Goal: Transaction & Acquisition: Purchase product/service

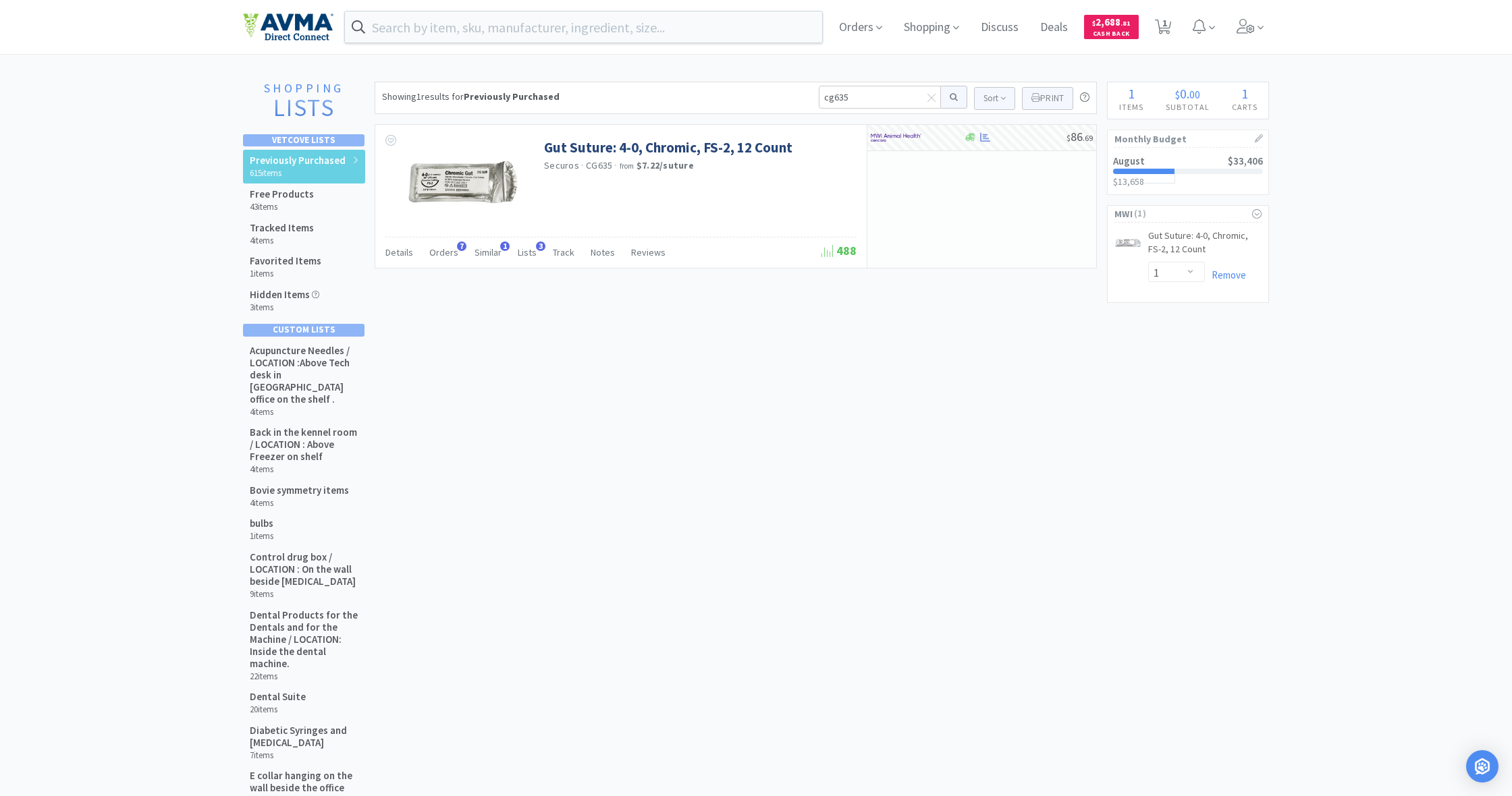
select select "1"
drag, startPoint x: 850, startPoint y: 98, endPoint x: 789, endPoint y: 101, distance: 61.1
click at [789, 101] on div "Showing 1 results for Previously Purchased cg635 Sort Print Previously Purchase…" at bounding box center [735, 97] width 722 height 32
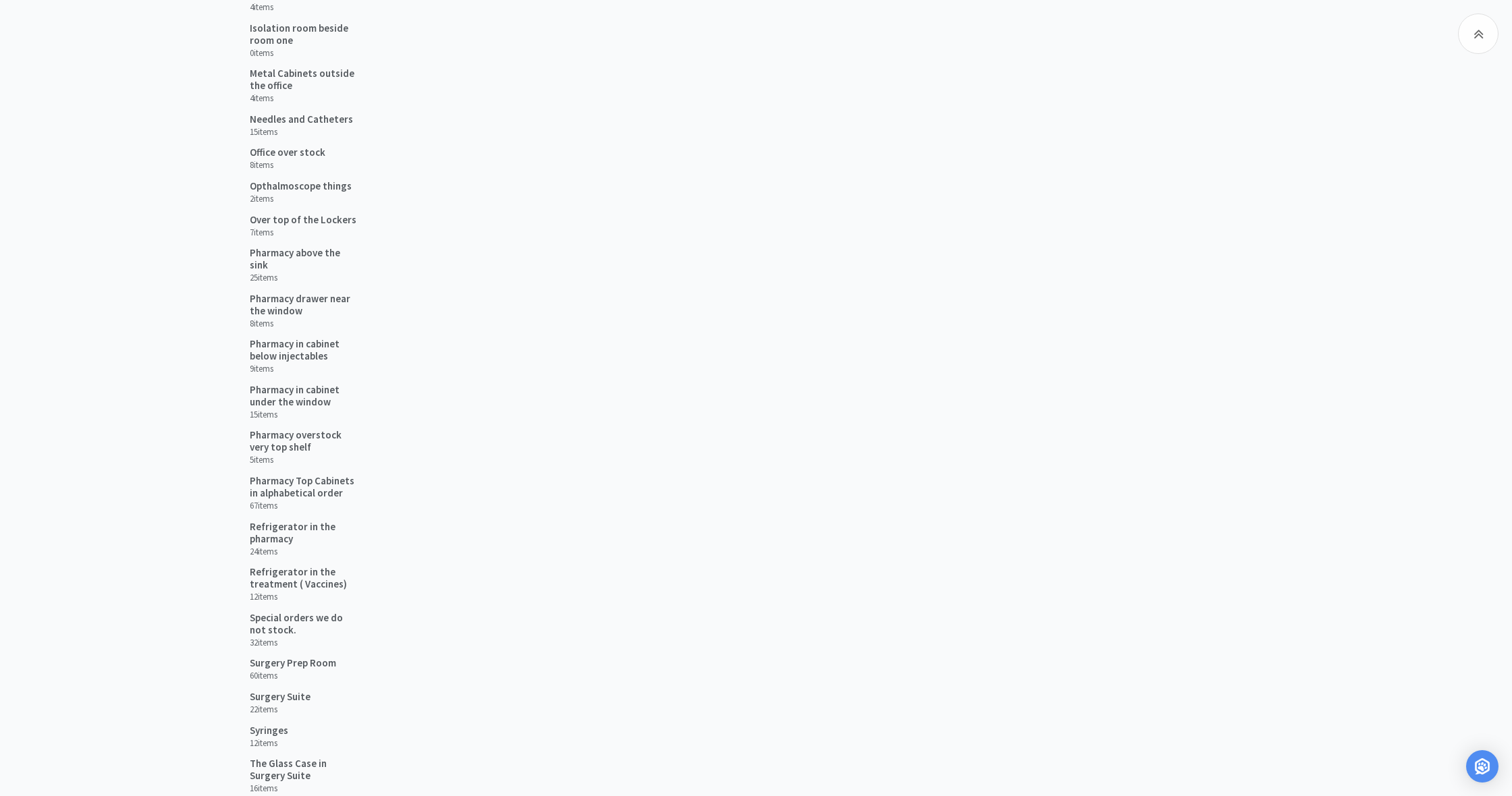
scroll to position [1023, 0]
click at [319, 568] on h5 "Refrigerator in the treatment ( Vaccines)" at bounding box center [304, 575] width 109 height 25
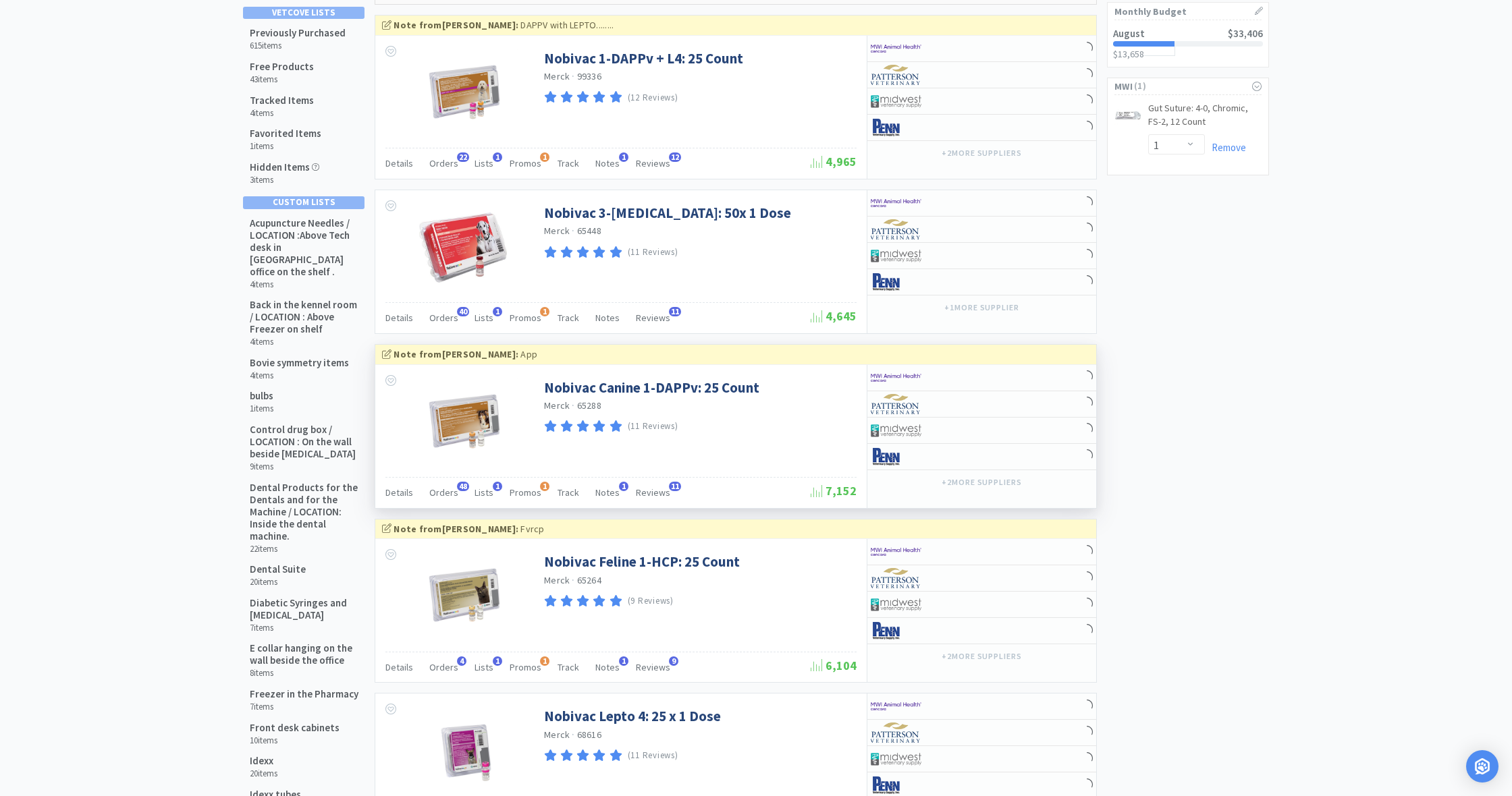
scroll to position [129, 0]
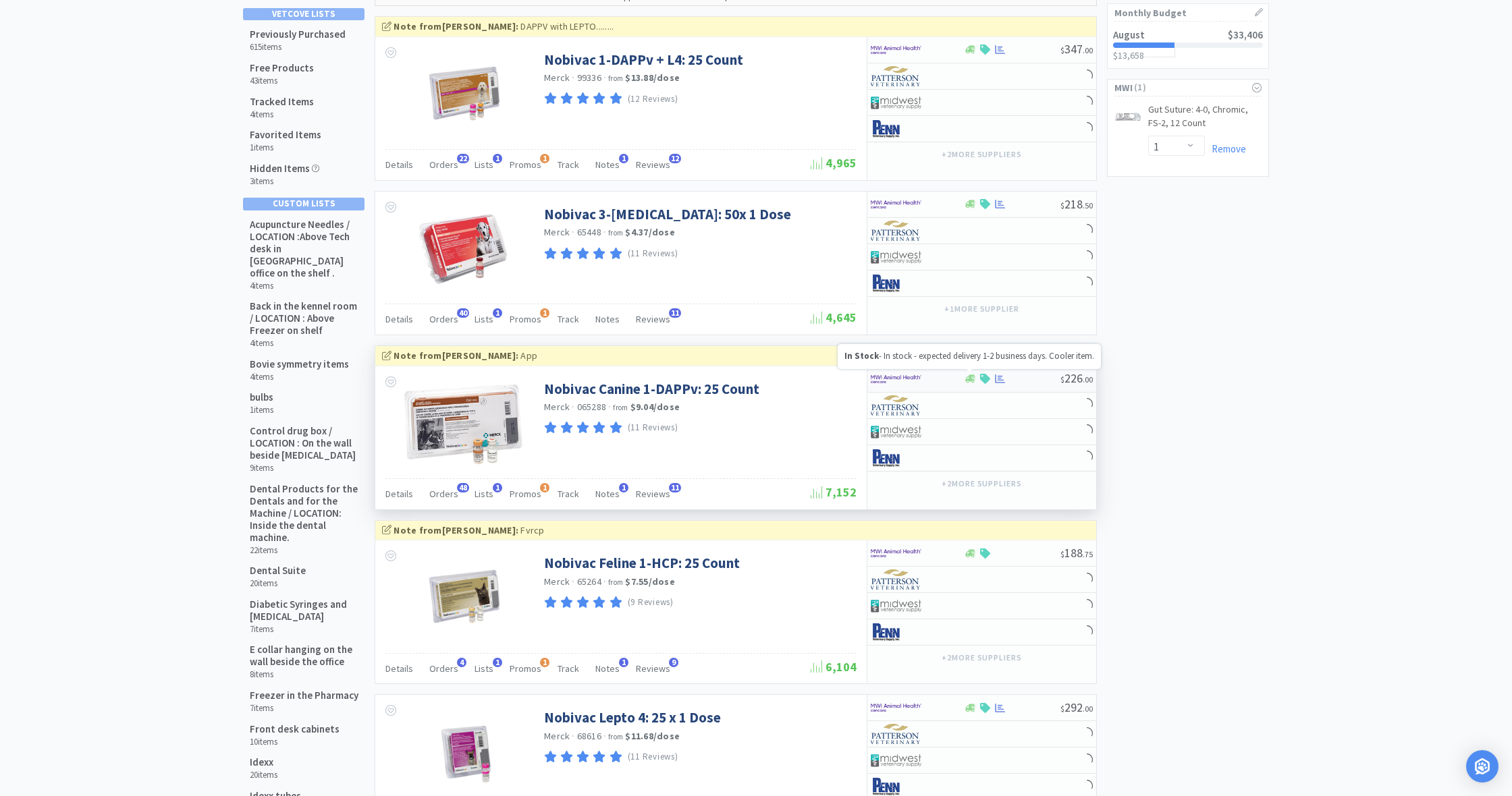
click at [971, 375] on icon at bounding box center [970, 379] width 10 height 8
select select "1"
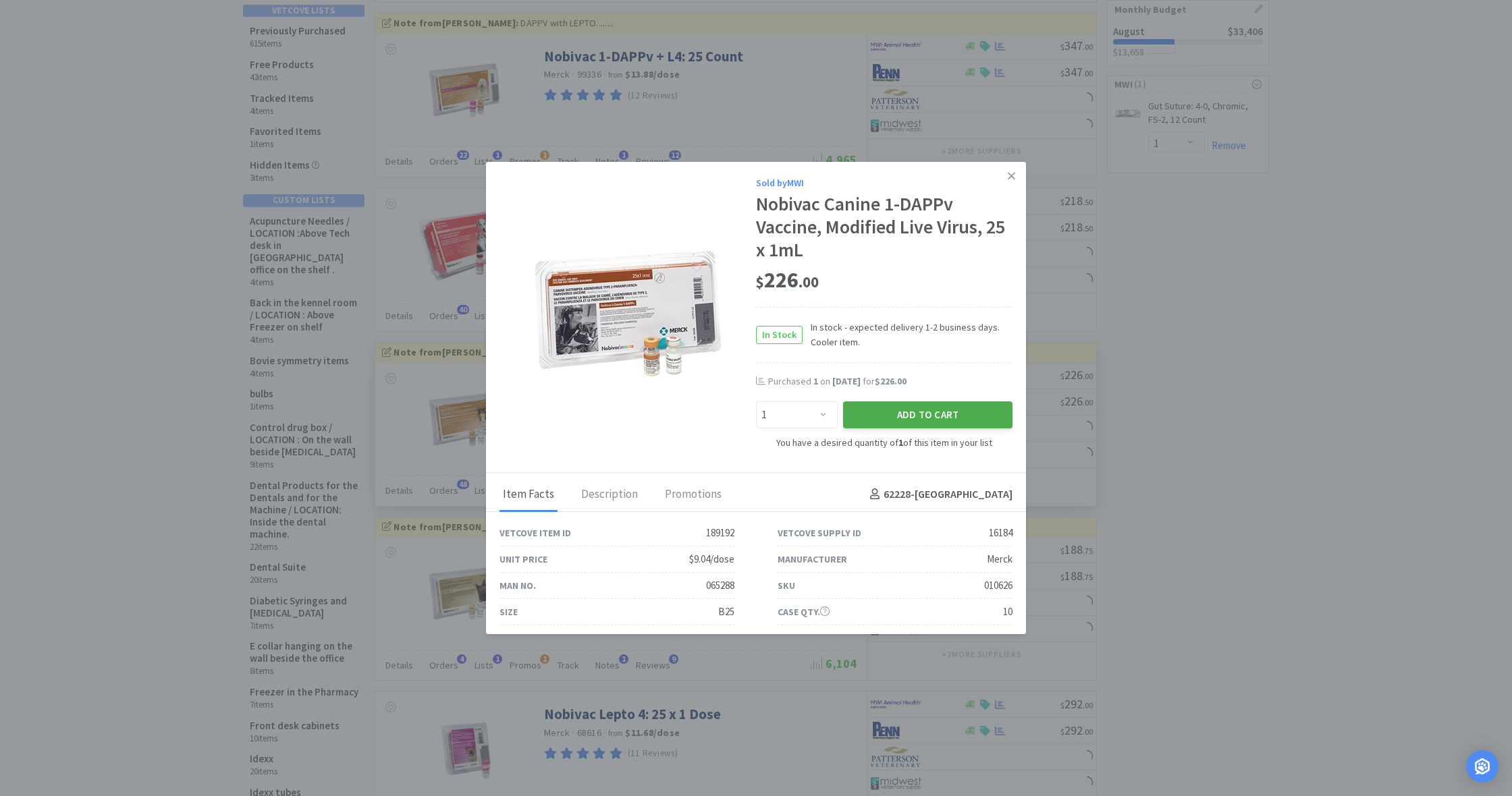
click at [937, 415] on button "Add to Cart" at bounding box center [928, 415] width 170 height 27
select select "1"
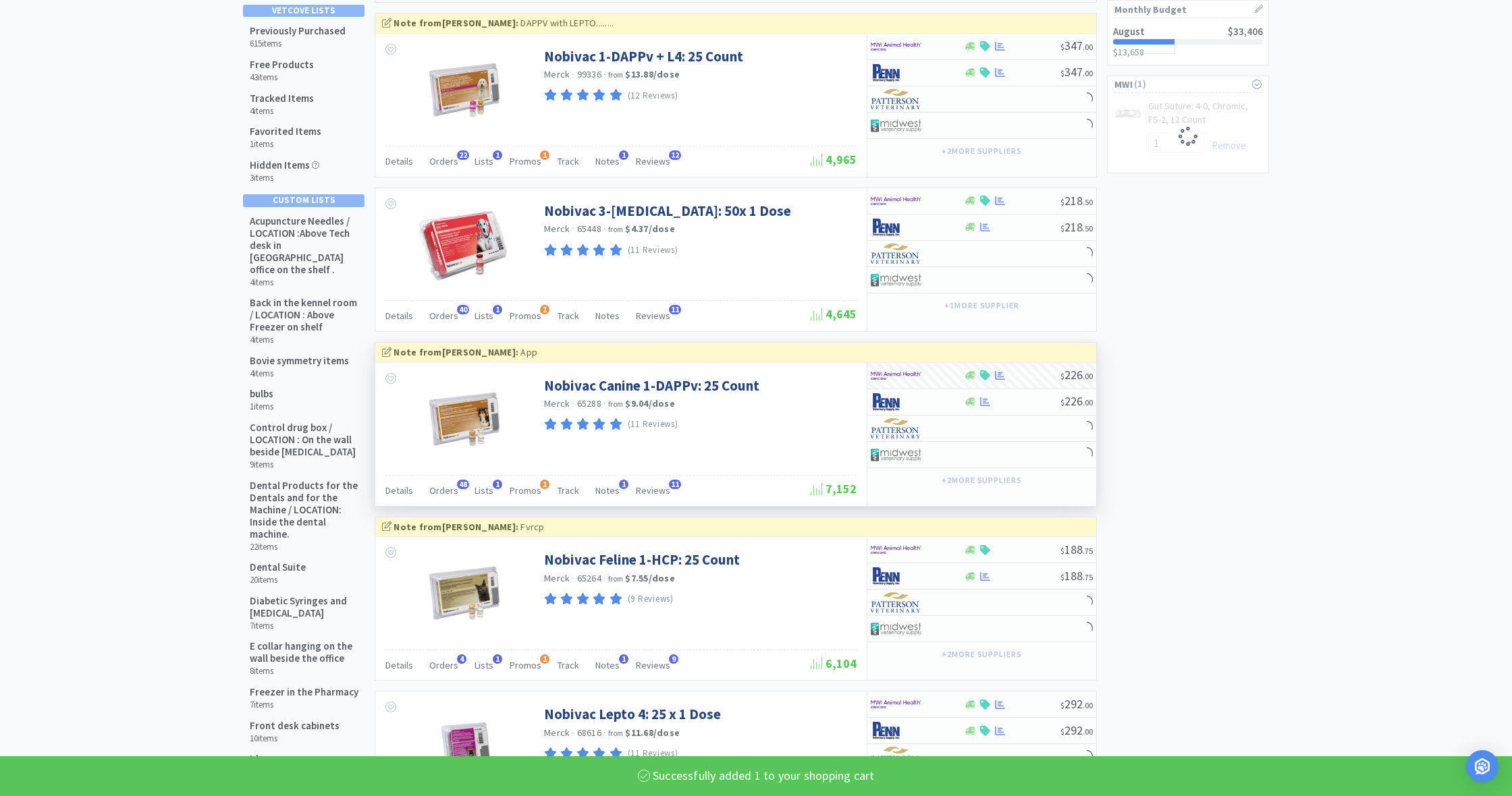
select select "1"
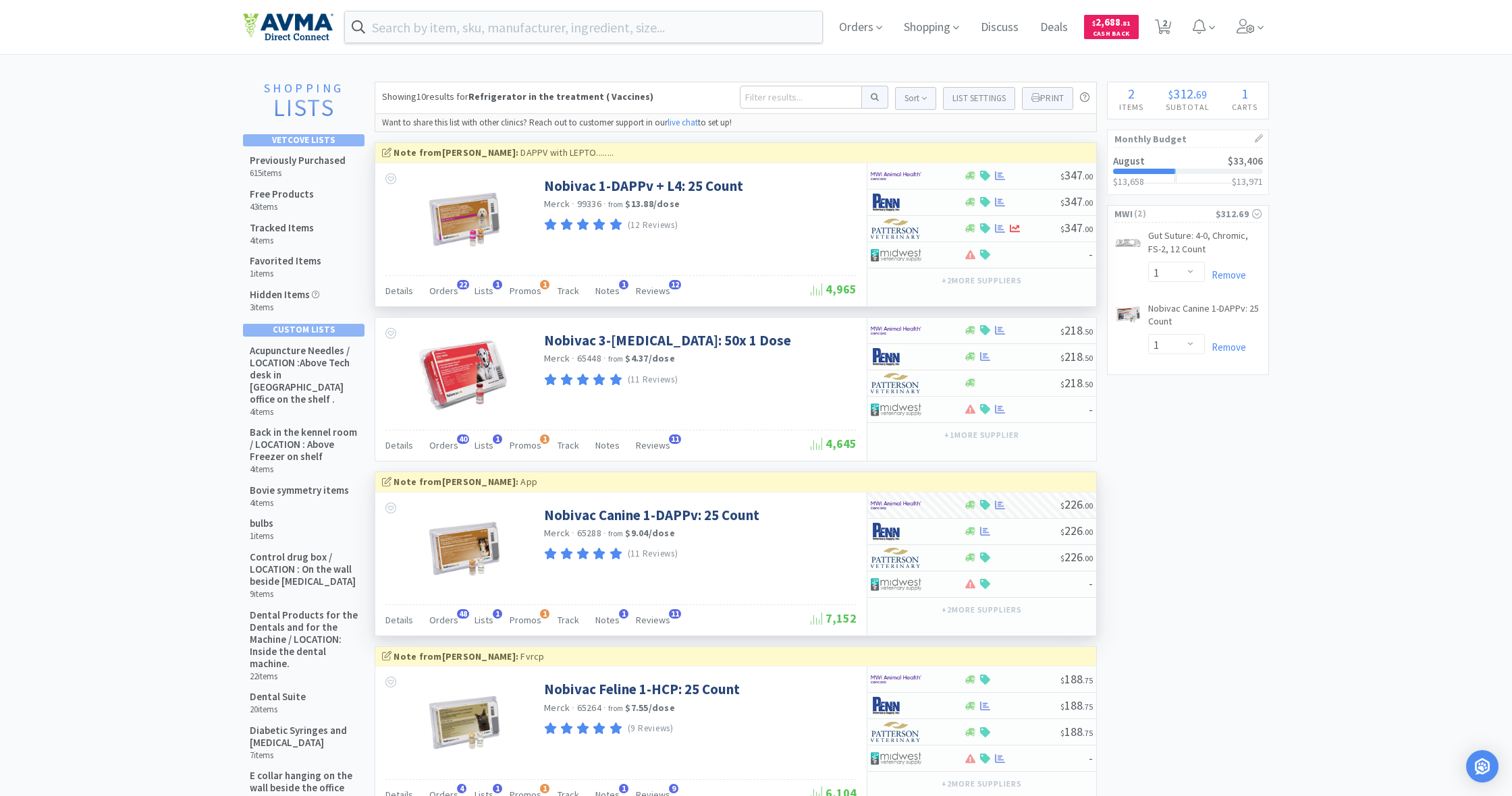
scroll to position [0, 0]
click at [772, 97] on input at bounding box center [801, 97] width 122 height 23
type input "cerinea"
click at [870, 97] on button at bounding box center [875, 97] width 26 height 23
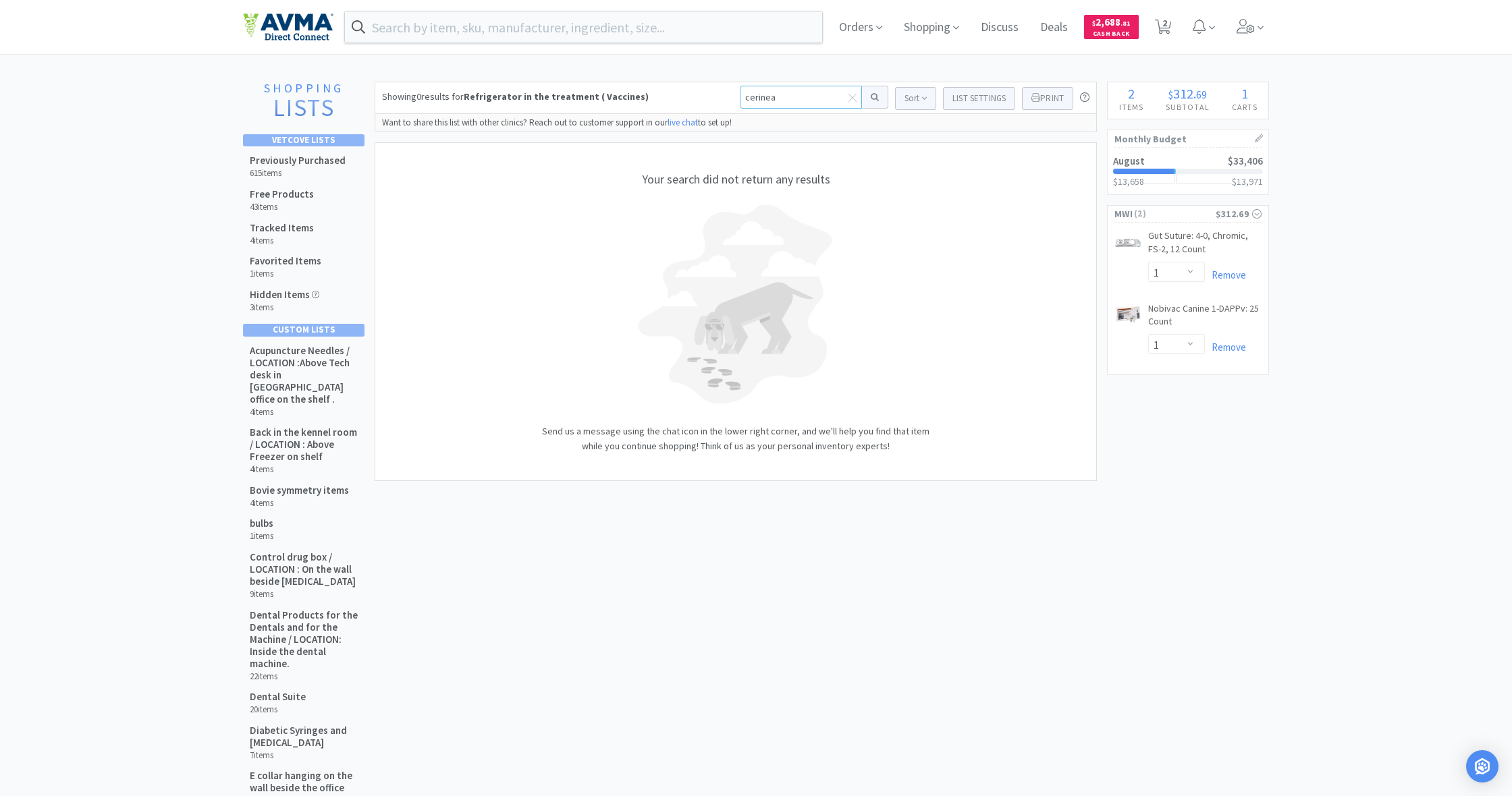
drag, startPoint x: 766, startPoint y: 99, endPoint x: 706, endPoint y: 97, distance: 60.0
click at [706, 97] on div "Showing 0 results for Refrigerator in the treatment ( Vaccines) cerinea Sort Li…" at bounding box center [735, 97] width 722 height 32
type input "cer"
click at [870, 97] on button at bounding box center [875, 97] width 26 height 23
click at [501, 21] on input "text" at bounding box center [584, 27] width 477 height 31
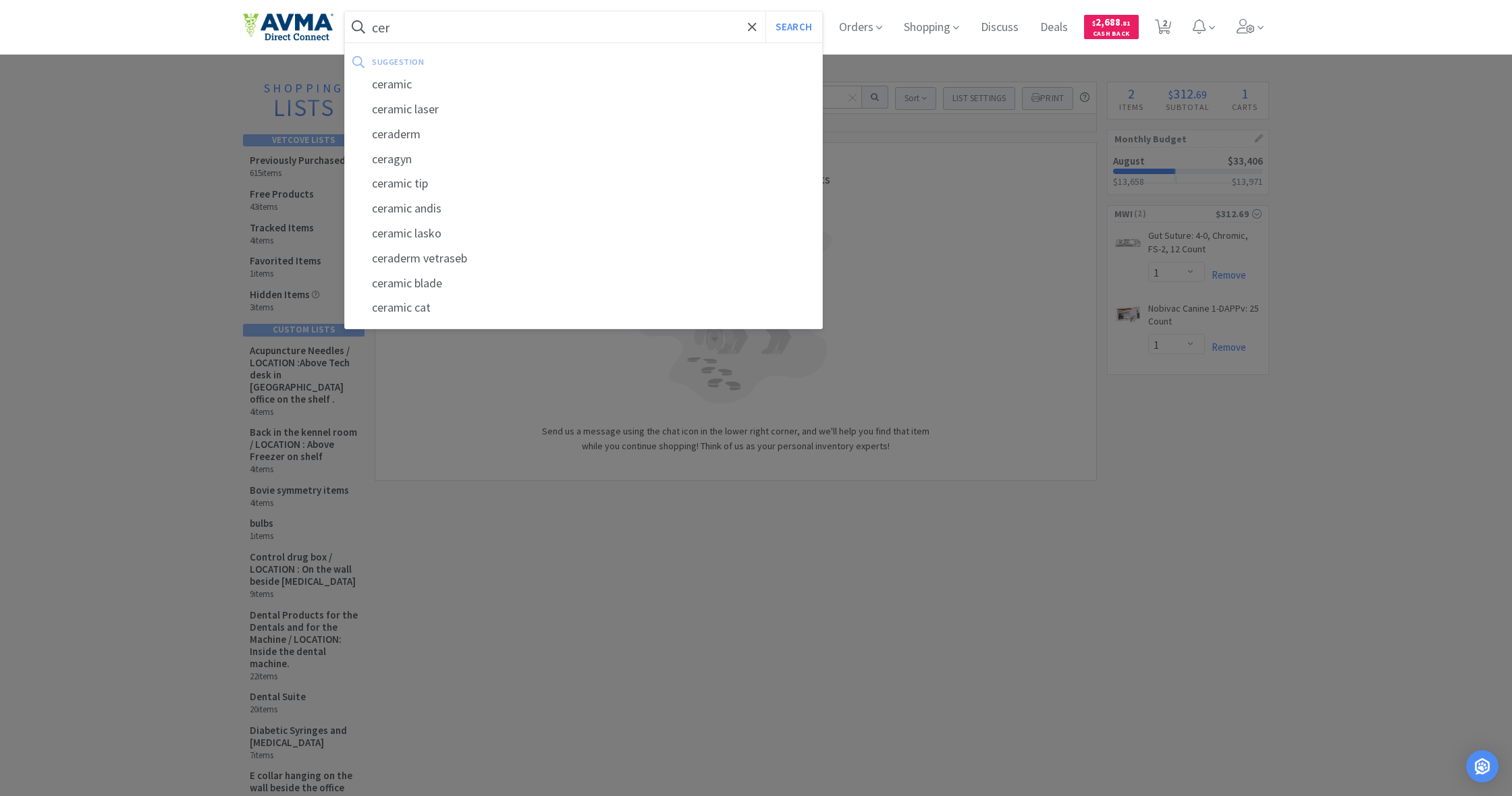
type input "cer"
click at [792, 27] on button "Search" at bounding box center [793, 27] width 56 height 31
select select "1"
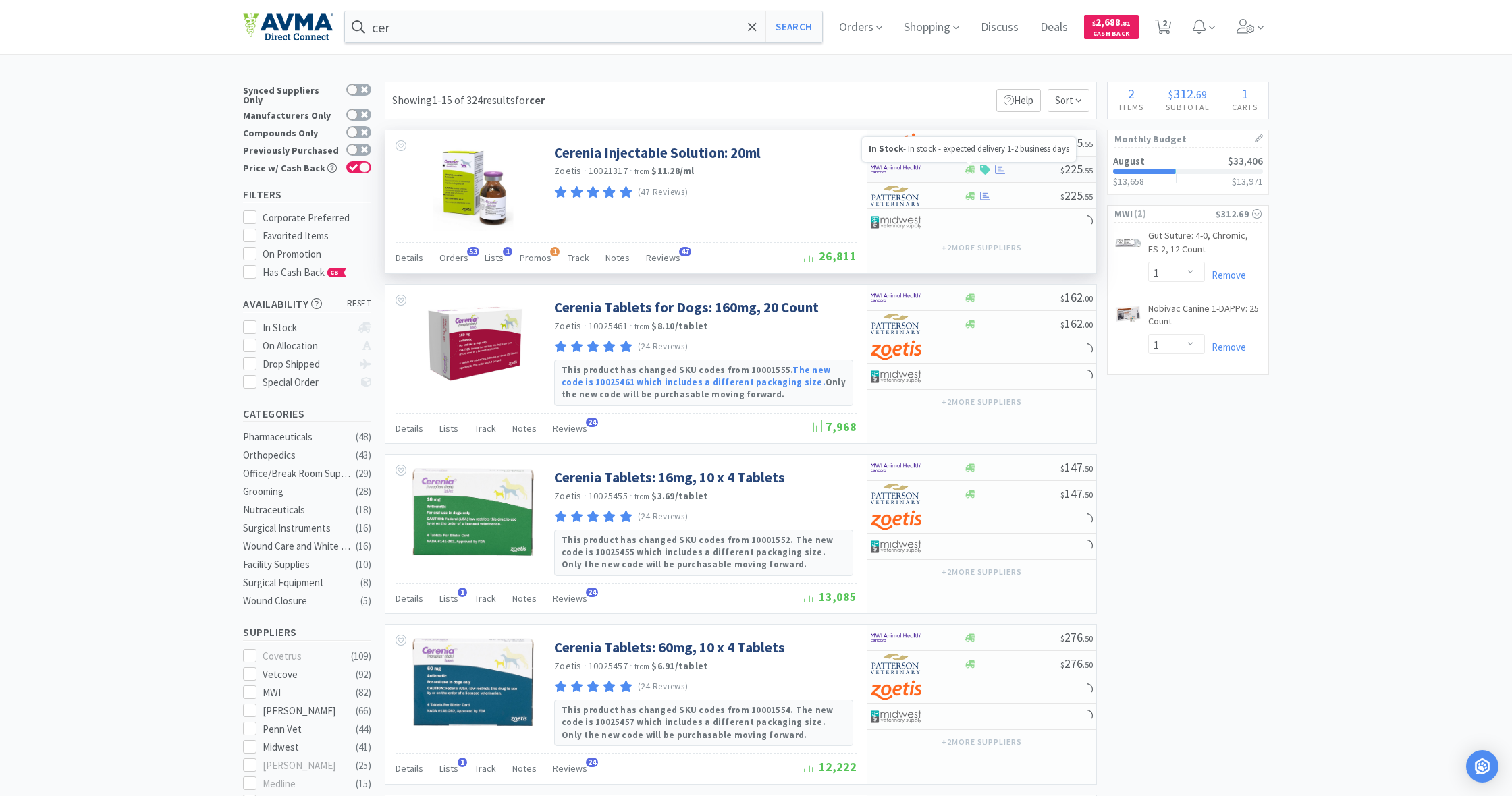
click at [969, 170] on icon at bounding box center [970, 170] width 10 height 8
select select "1"
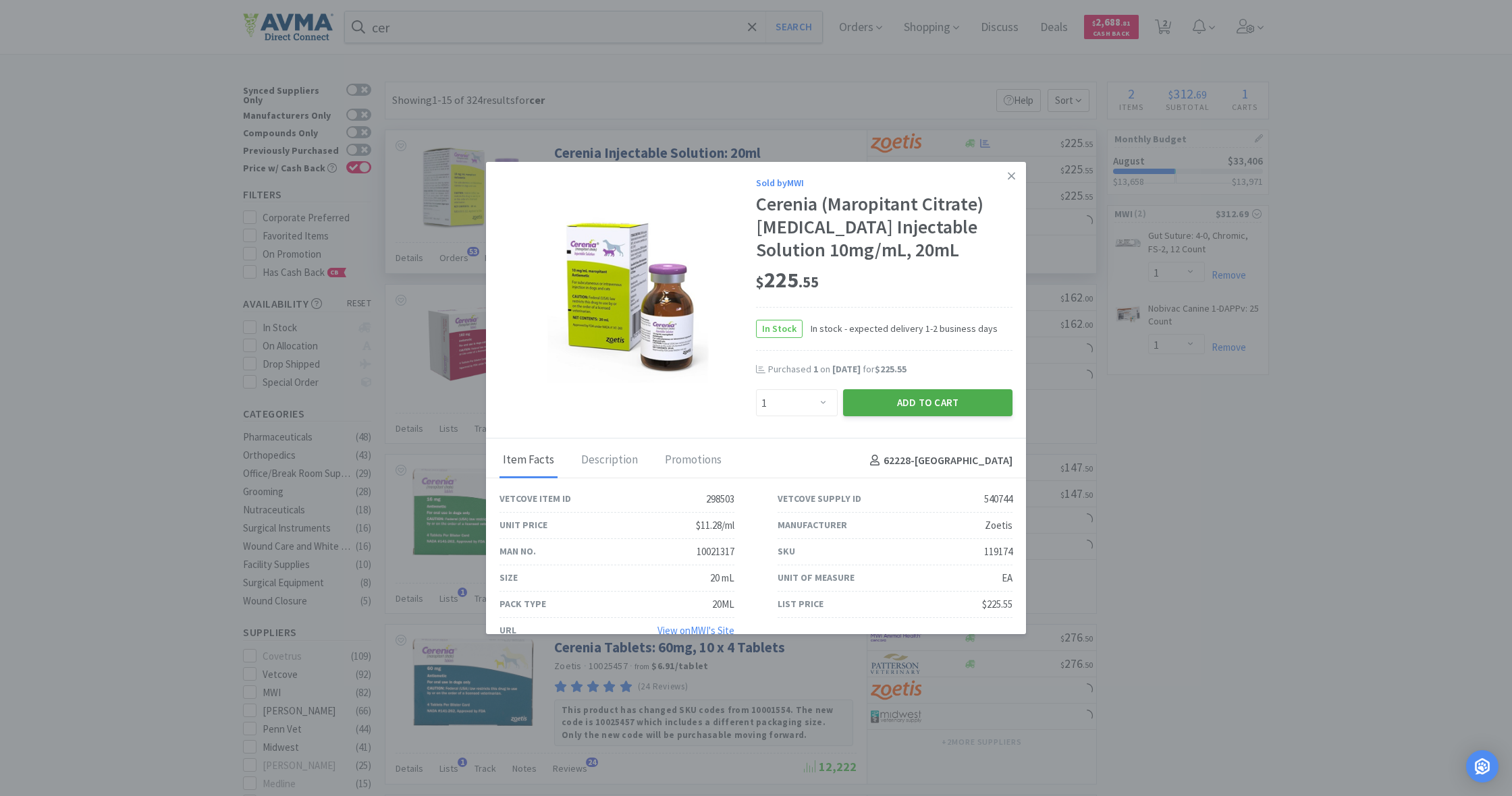
click at [933, 403] on button "Add to Cart" at bounding box center [928, 403] width 170 height 27
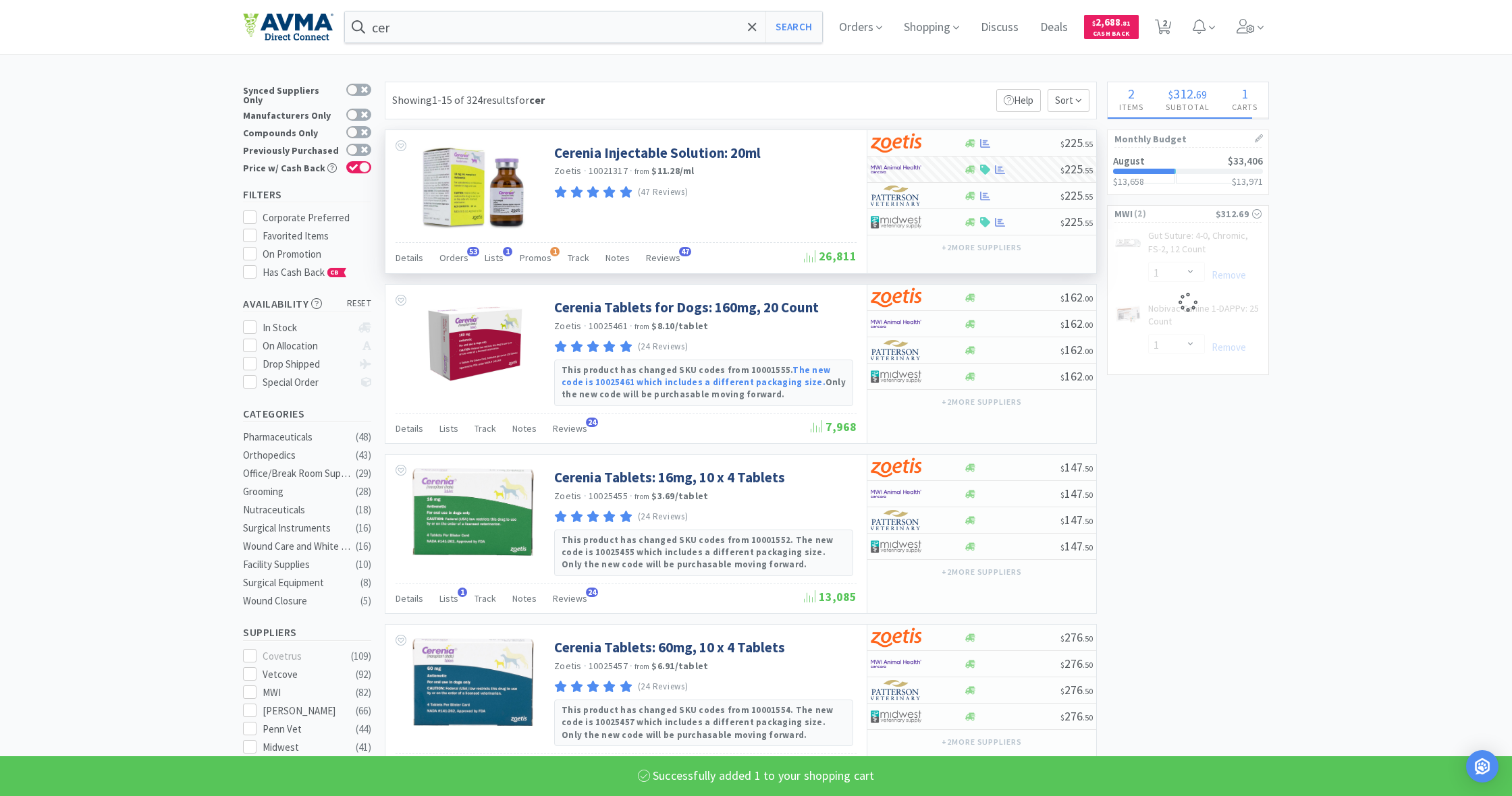
scroll to position [0, 1]
select select "1"
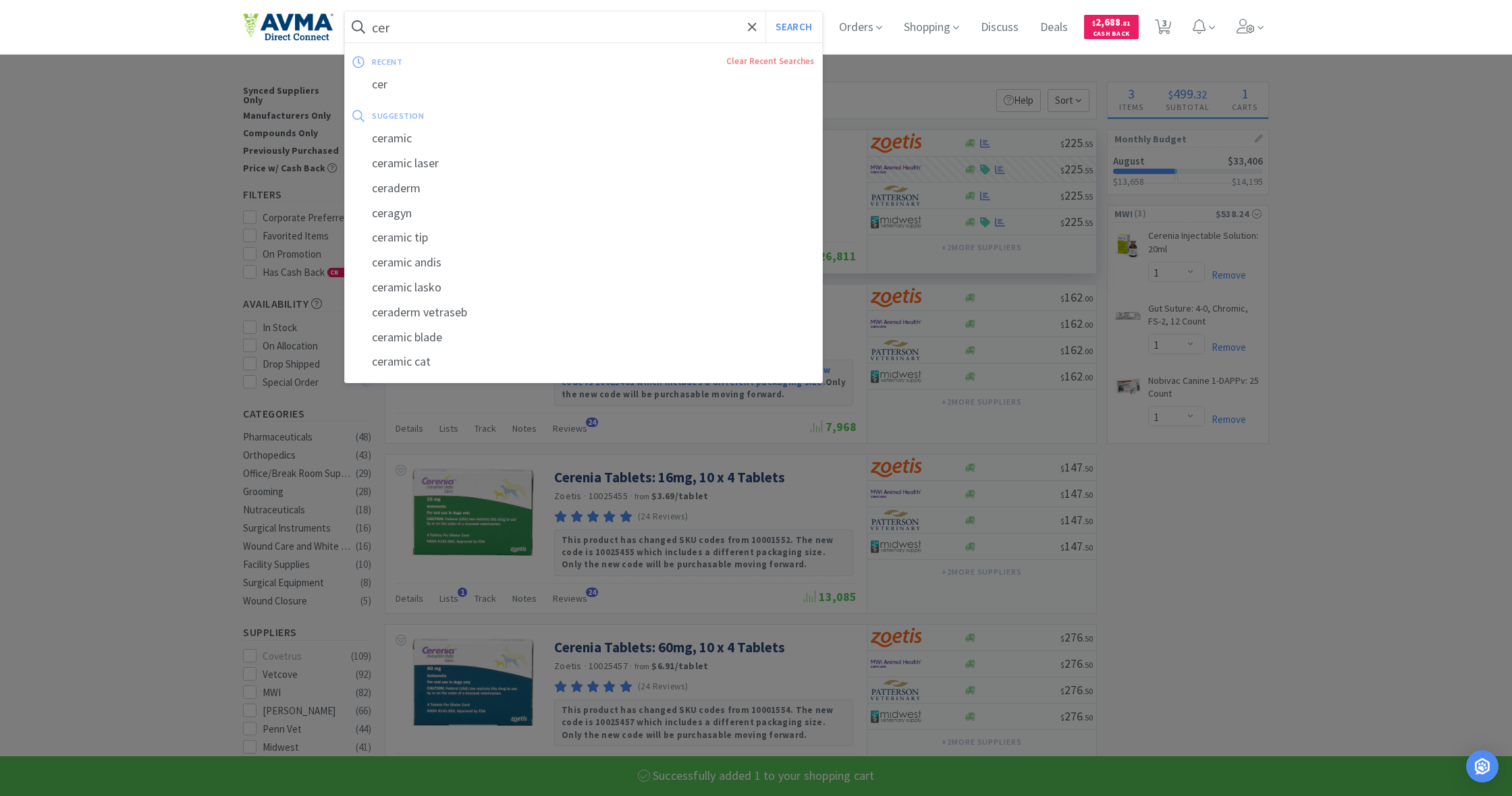
drag, startPoint x: 395, startPoint y: 21, endPoint x: 347, endPoint y: 18, distance: 48.1
click at [347, 18] on form "cer Search" at bounding box center [584, 27] width 477 height 31
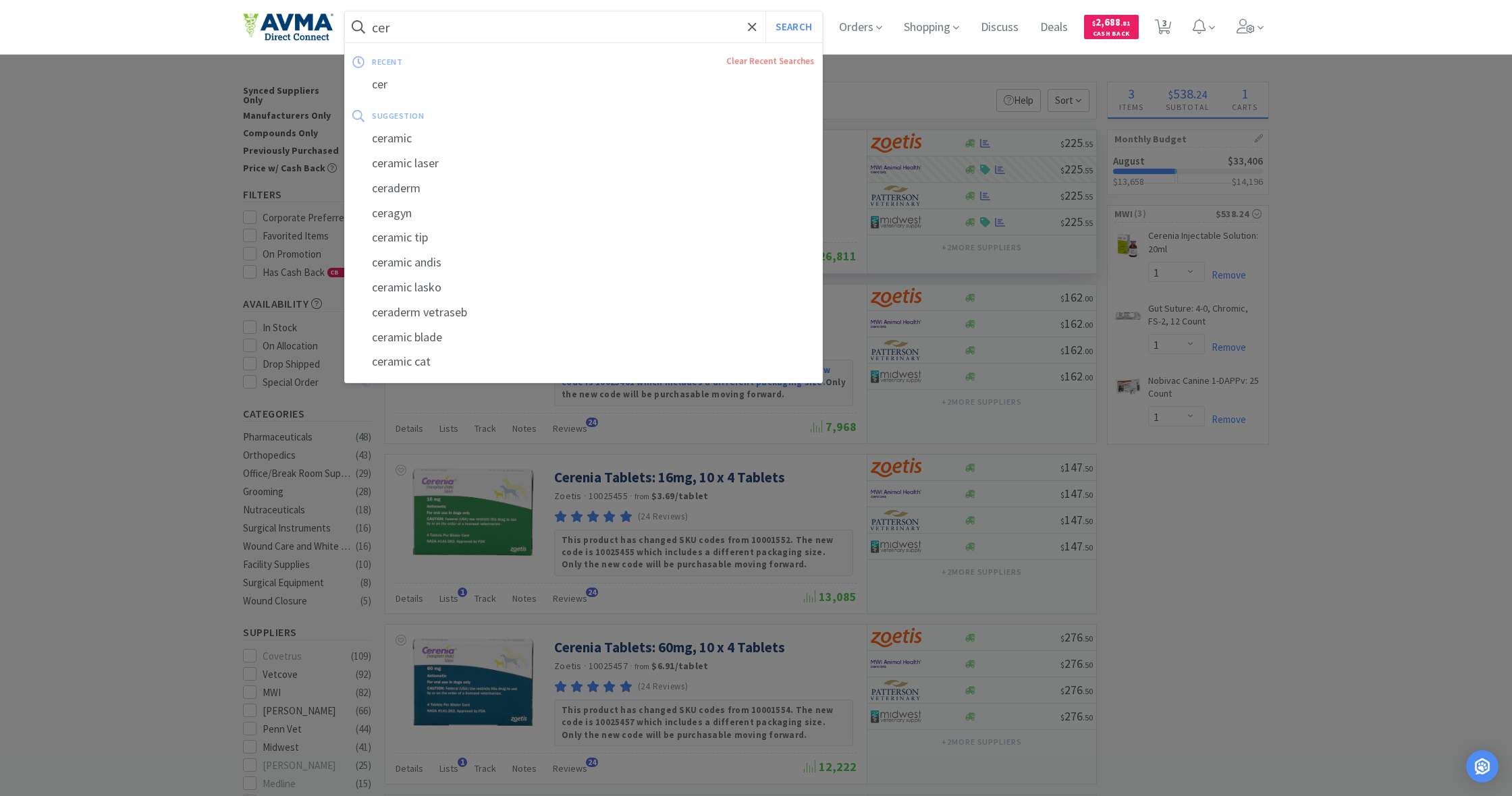
scroll to position [0, 0]
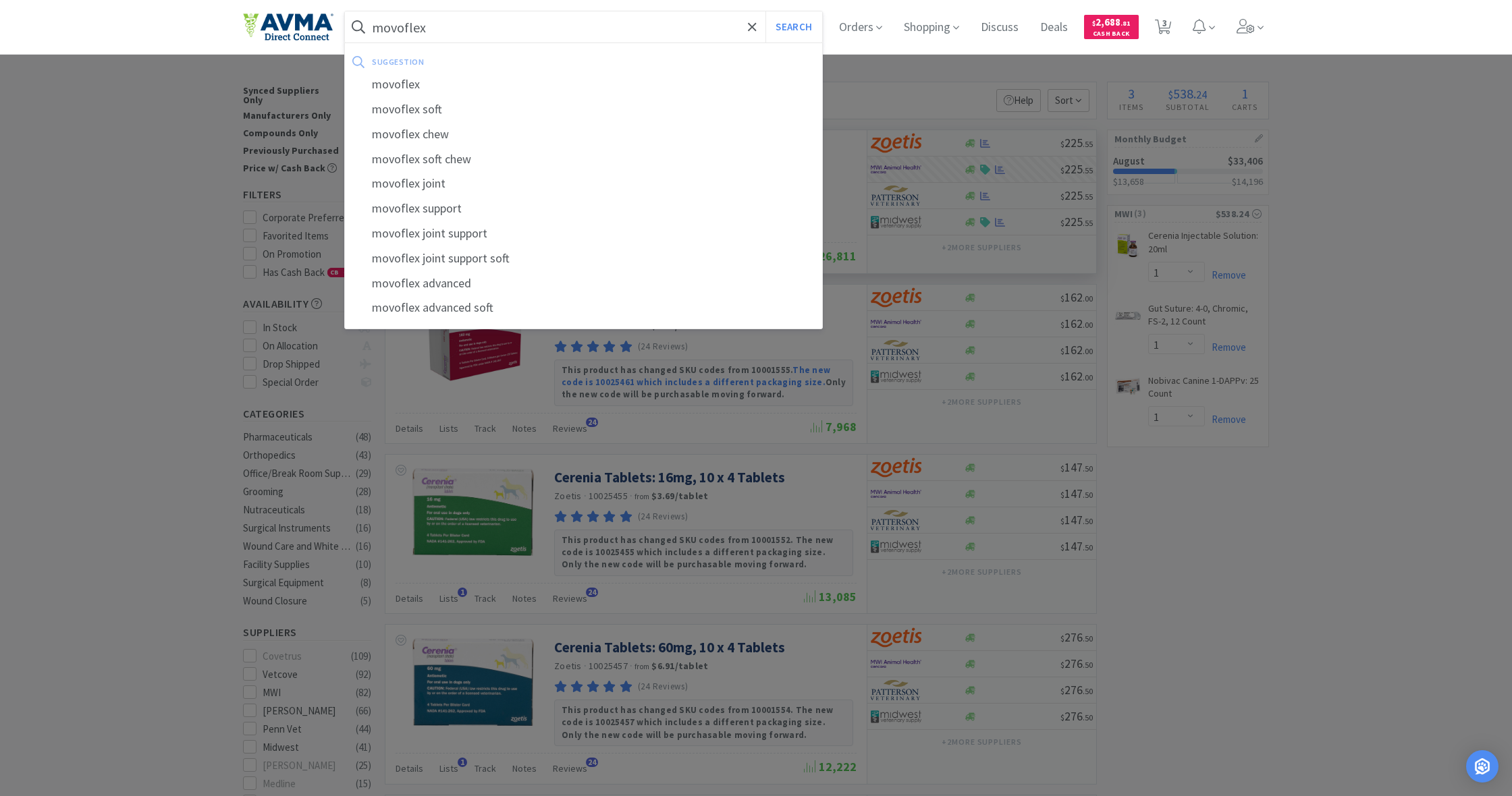
type input "movoflex"
click at [792, 27] on button "Search" at bounding box center [793, 27] width 56 height 31
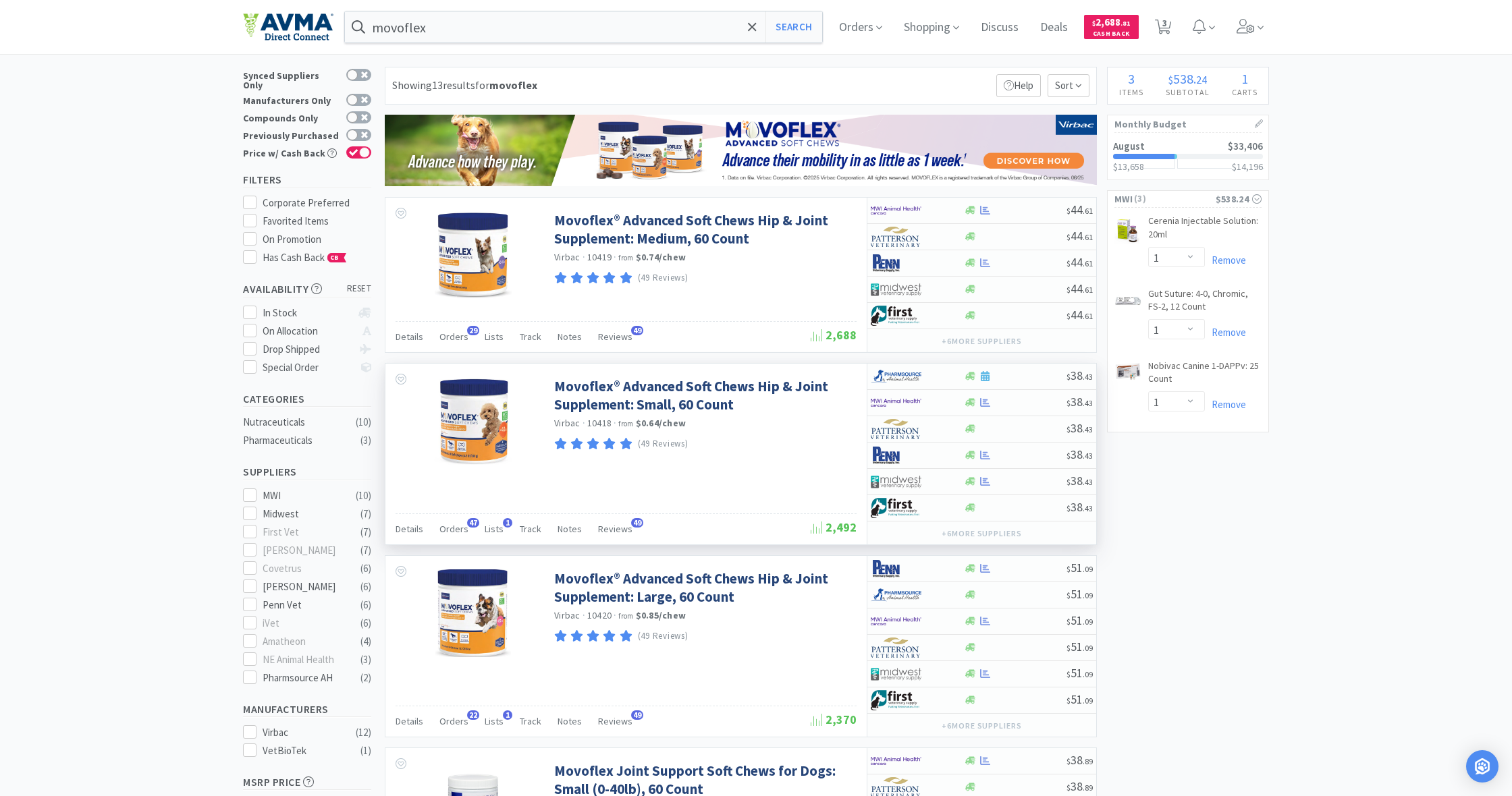
scroll to position [30, 0]
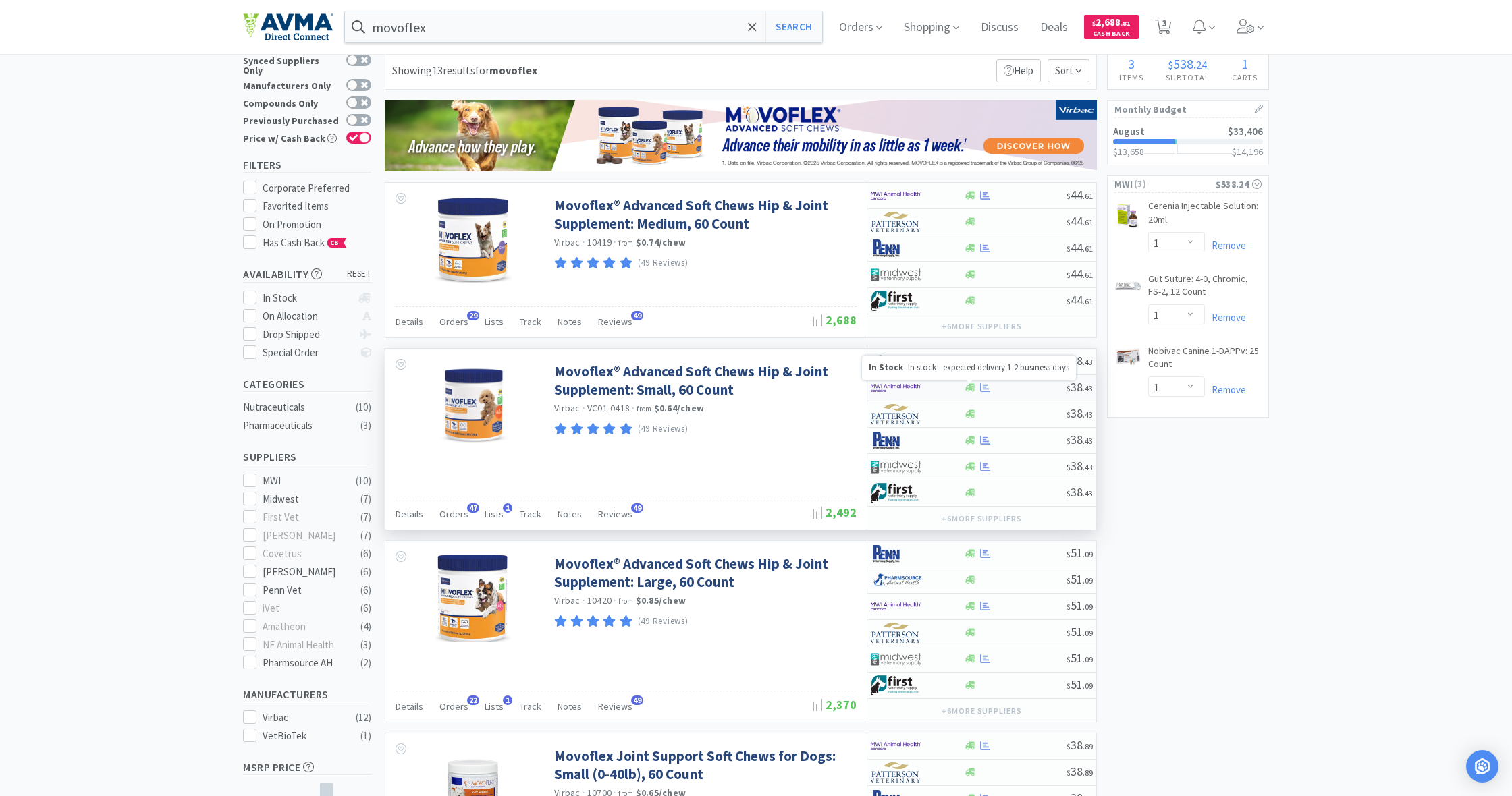
click at [972, 387] on icon at bounding box center [970, 389] width 10 height 8
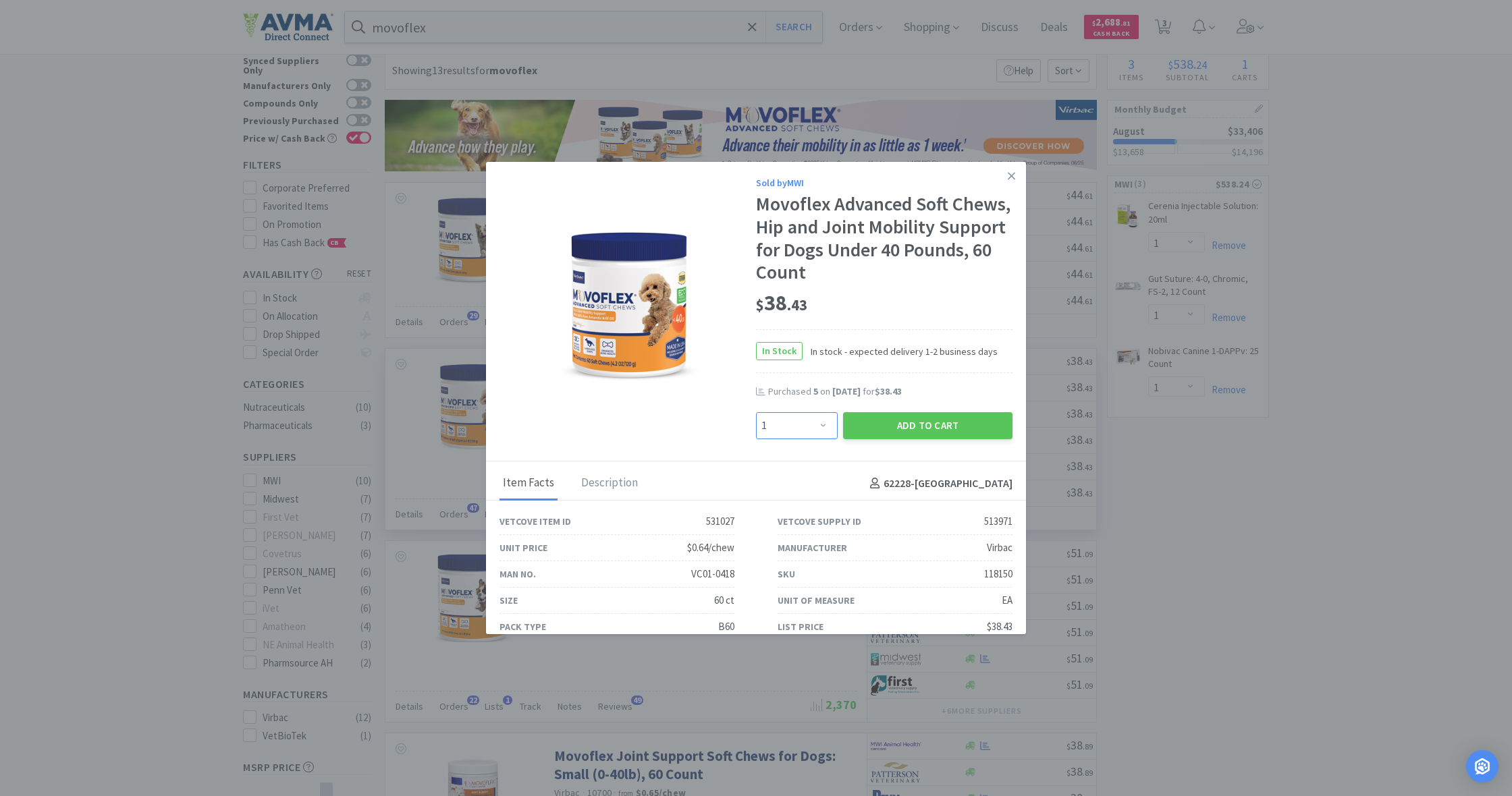
select select "4"
click at [918, 429] on button "Add to Cart" at bounding box center [928, 426] width 170 height 27
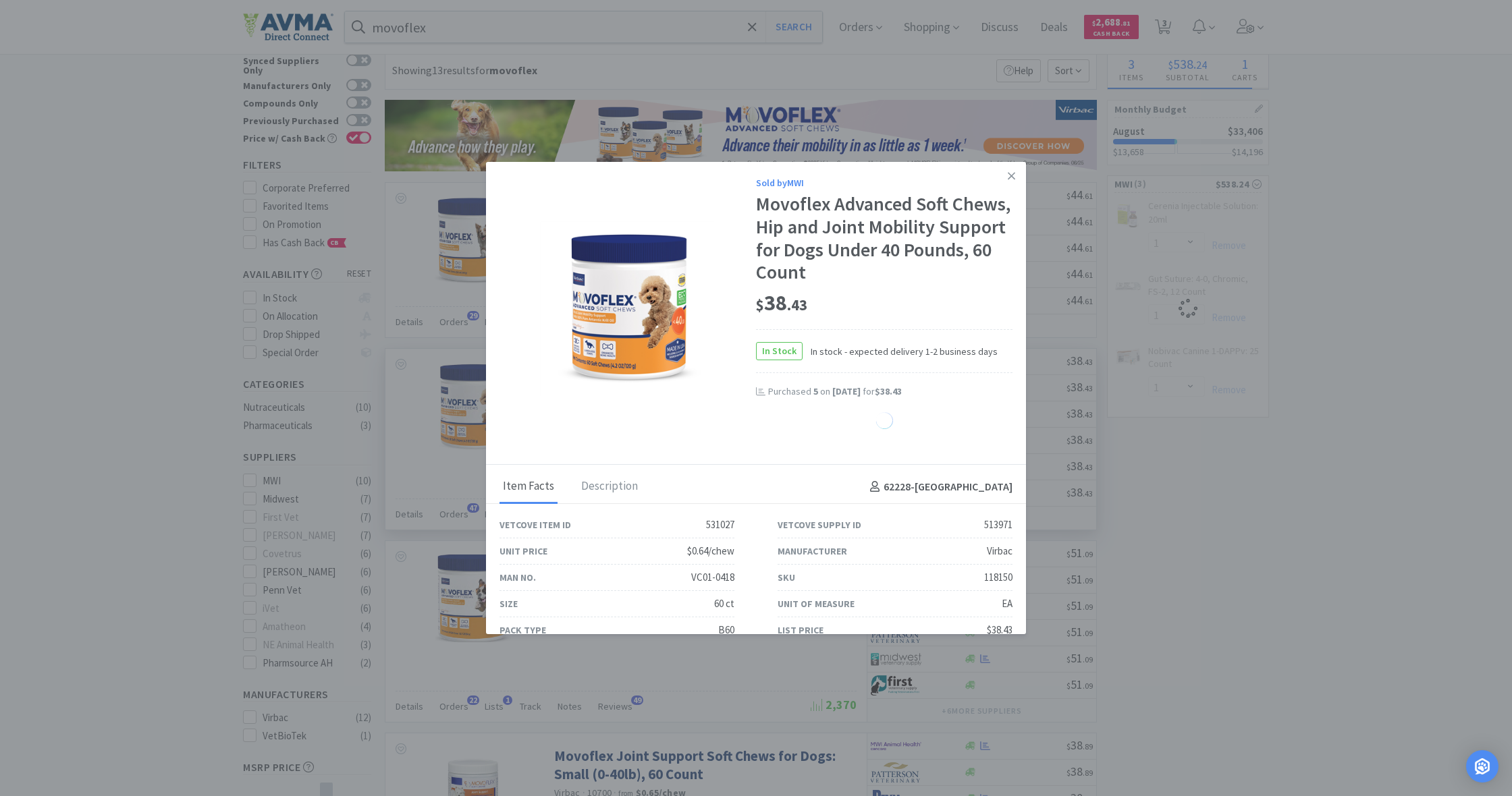
select select "1"
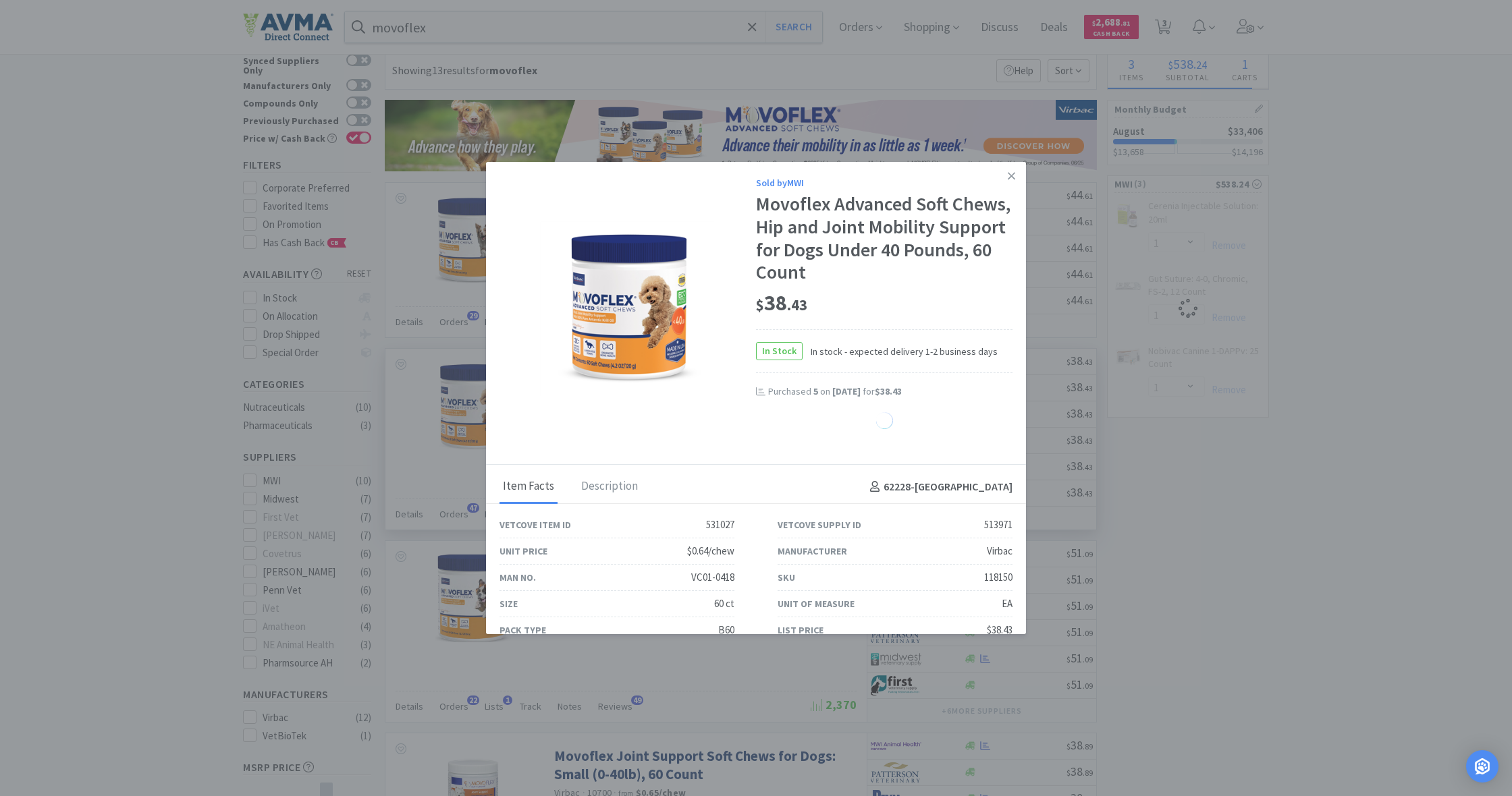
select select "1"
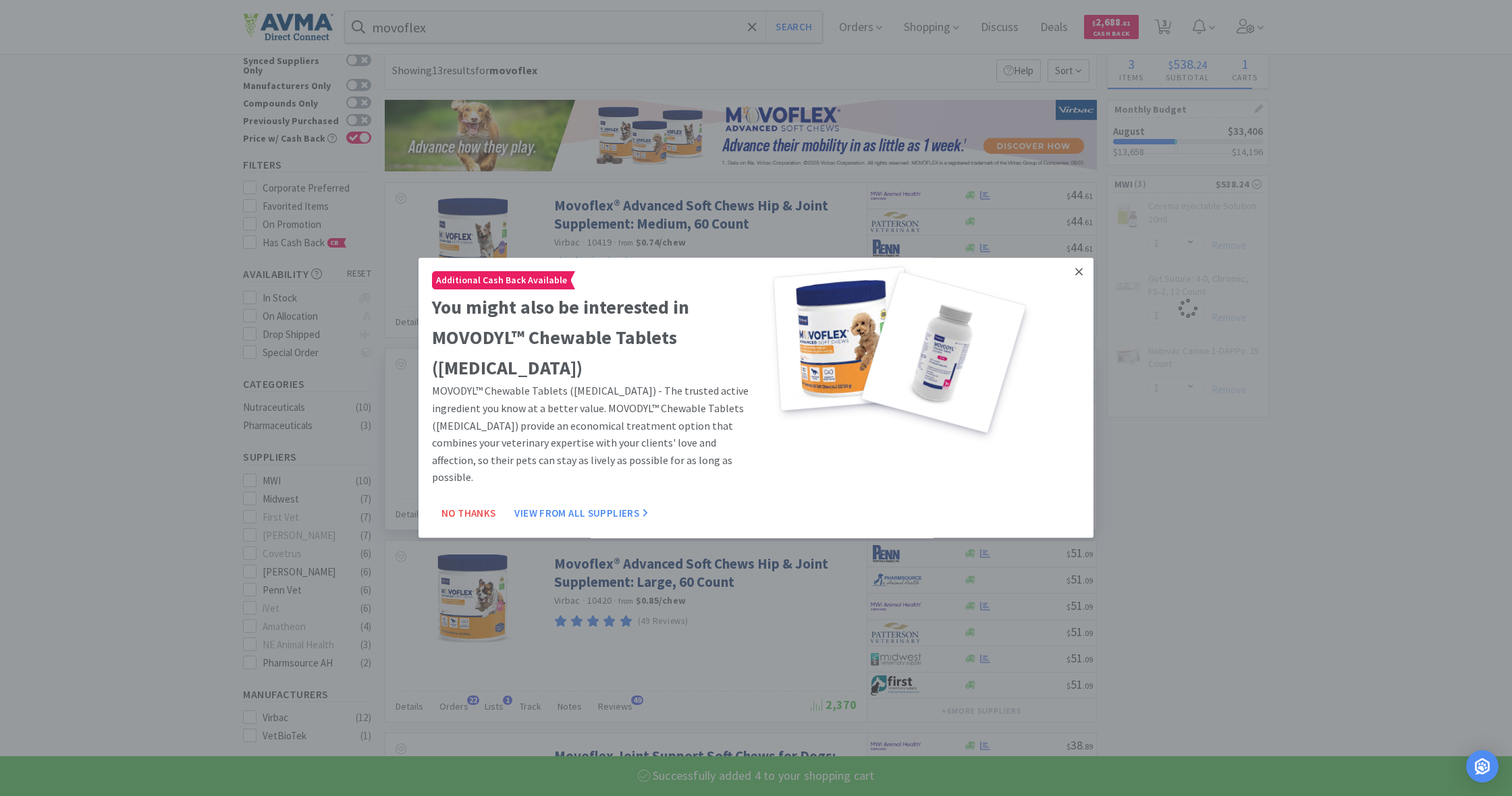
select select "4"
select select "1"
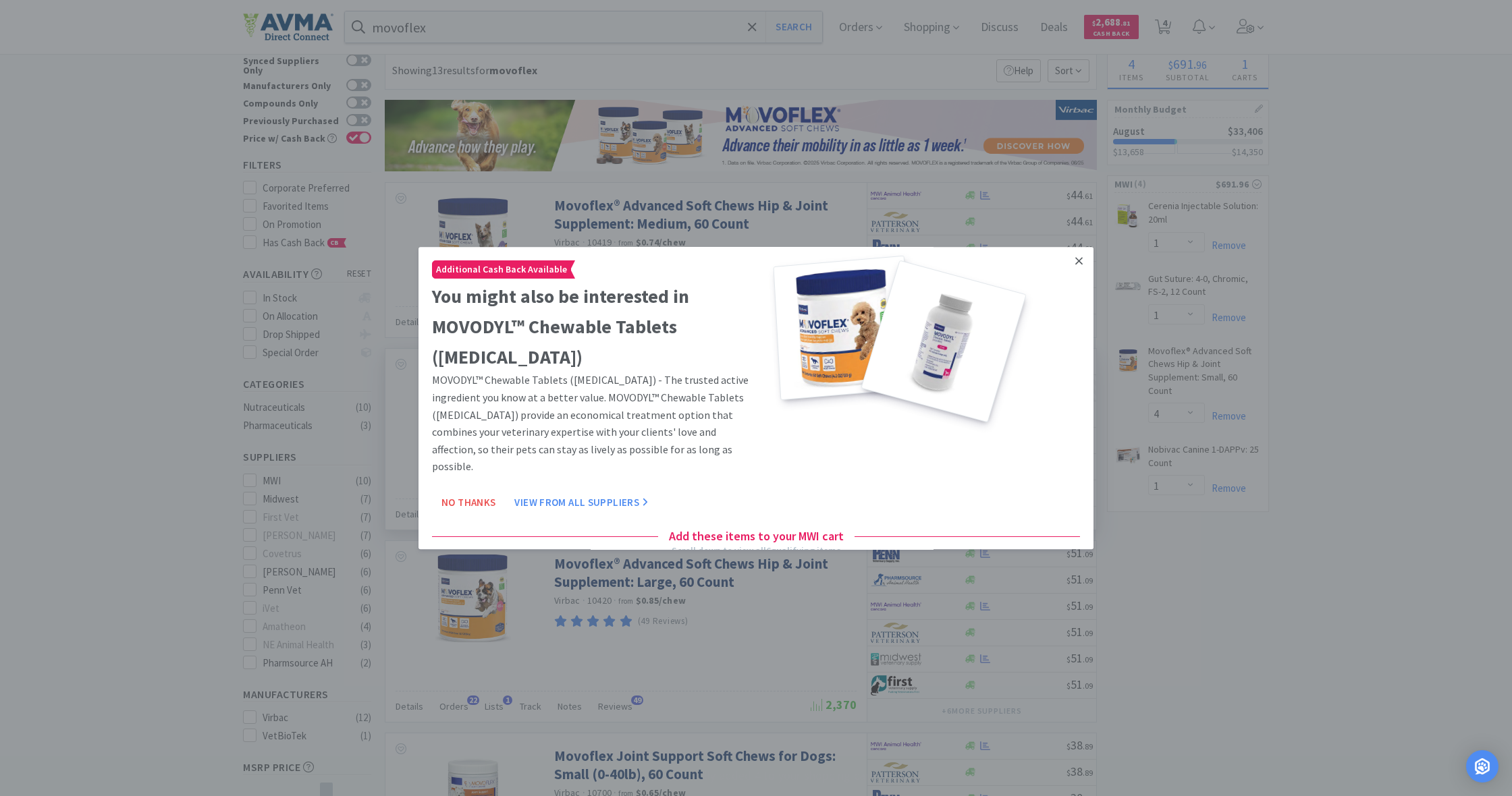
click at [1079, 260] on icon at bounding box center [1078, 261] width 7 height 12
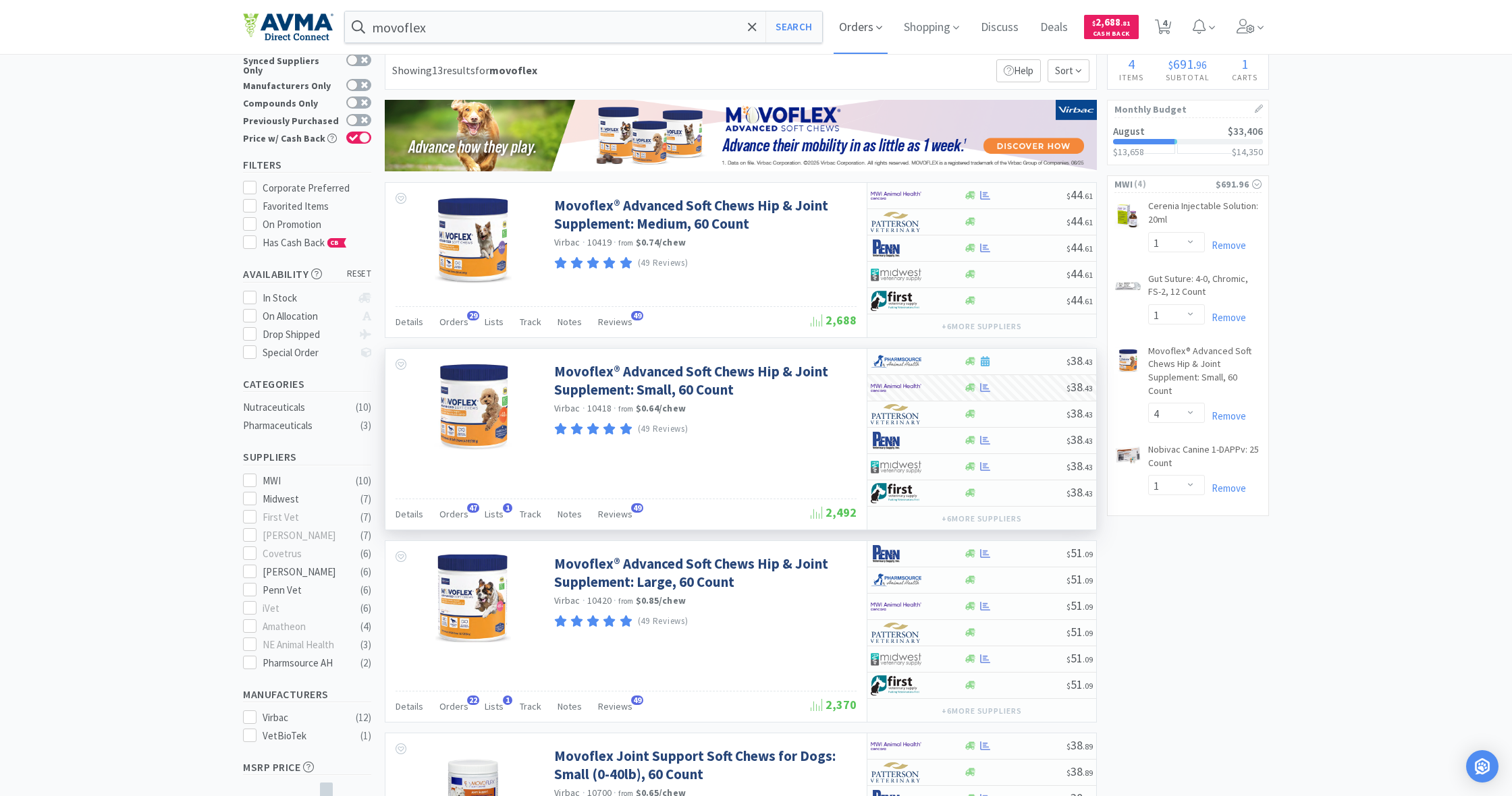
click at [870, 35] on span "Orders" at bounding box center [861, 27] width 54 height 54
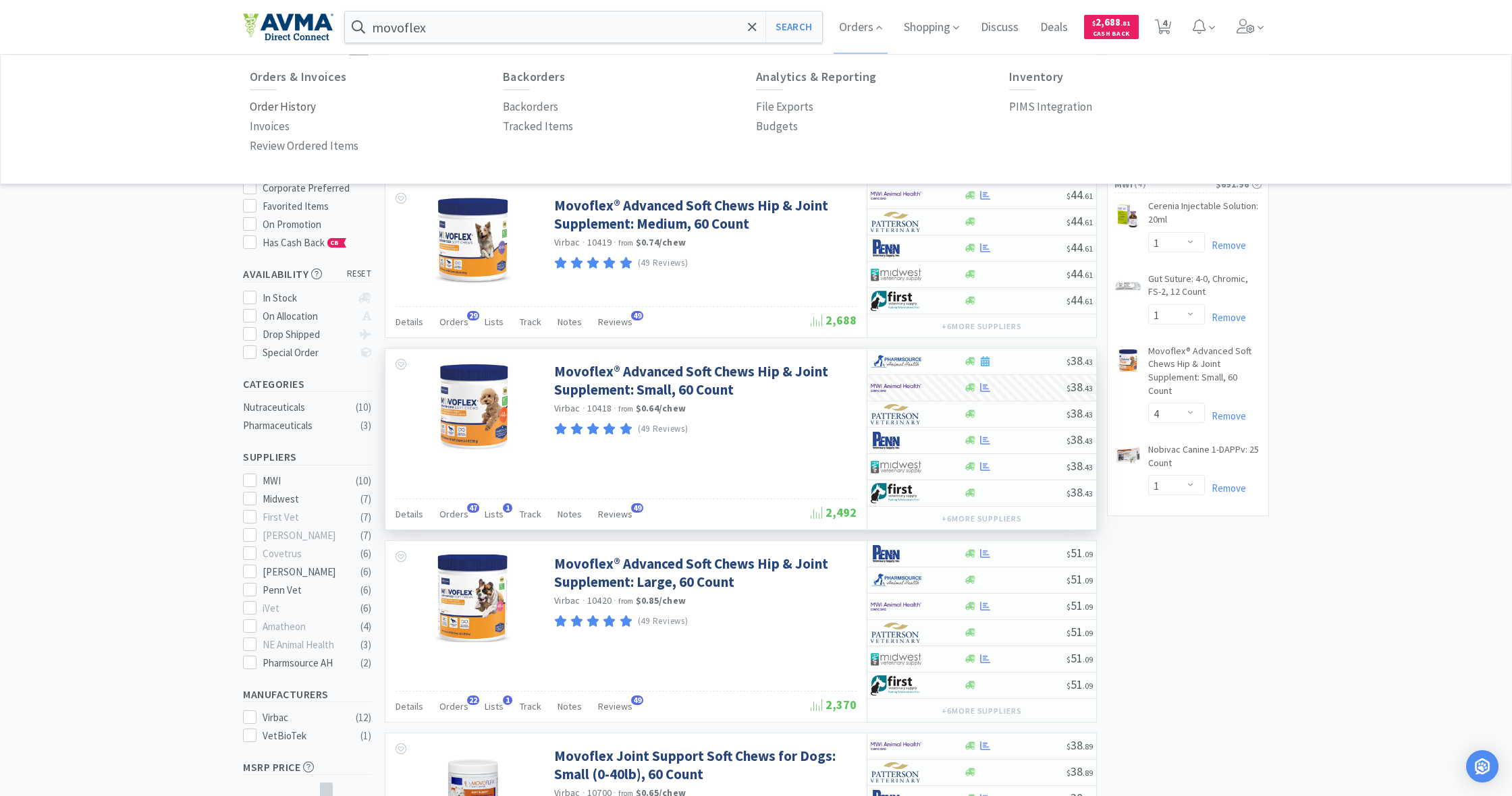
click at [292, 107] on p "Order History" at bounding box center [282, 107] width 66 height 18
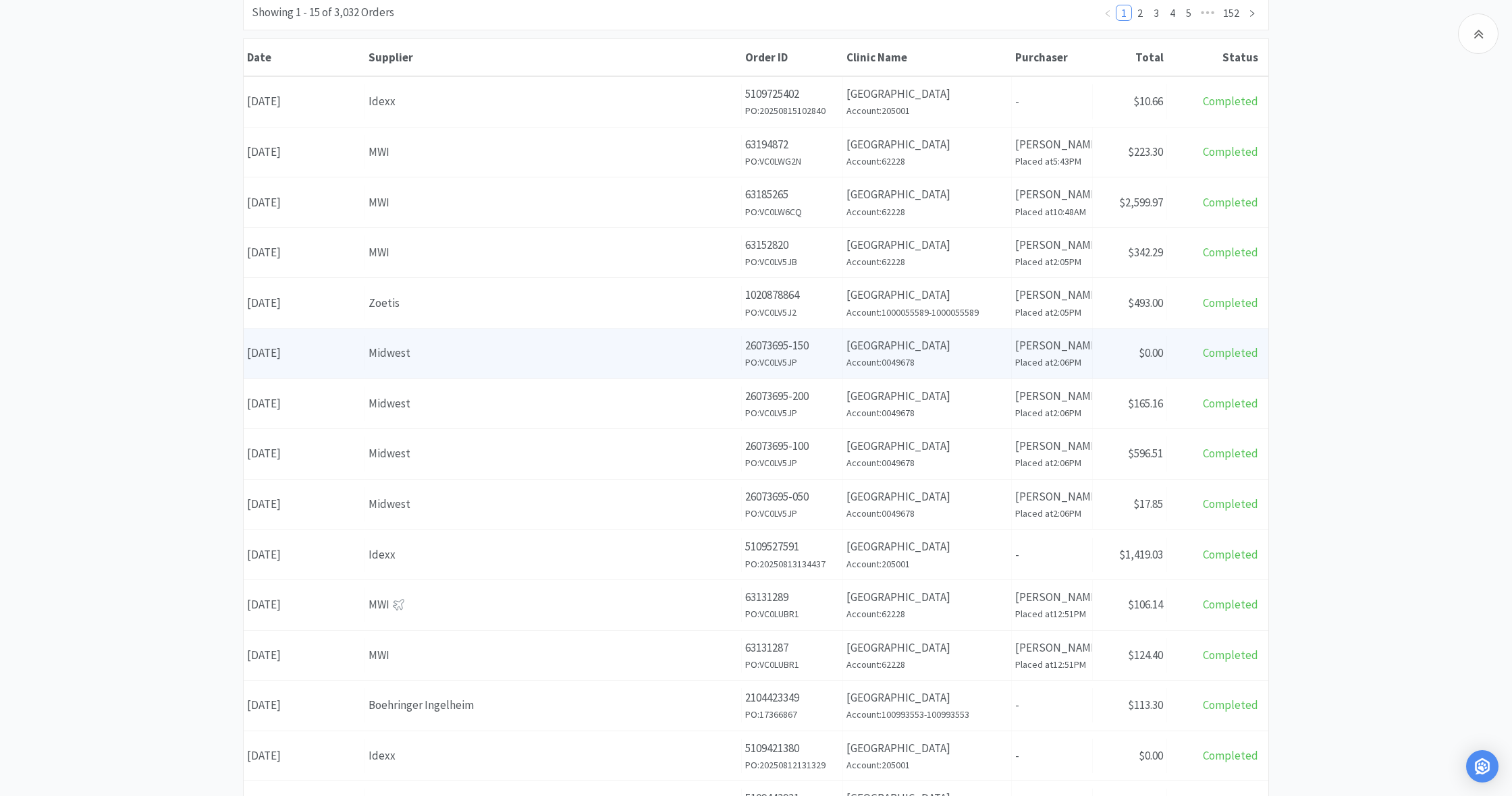
scroll to position [193, 0]
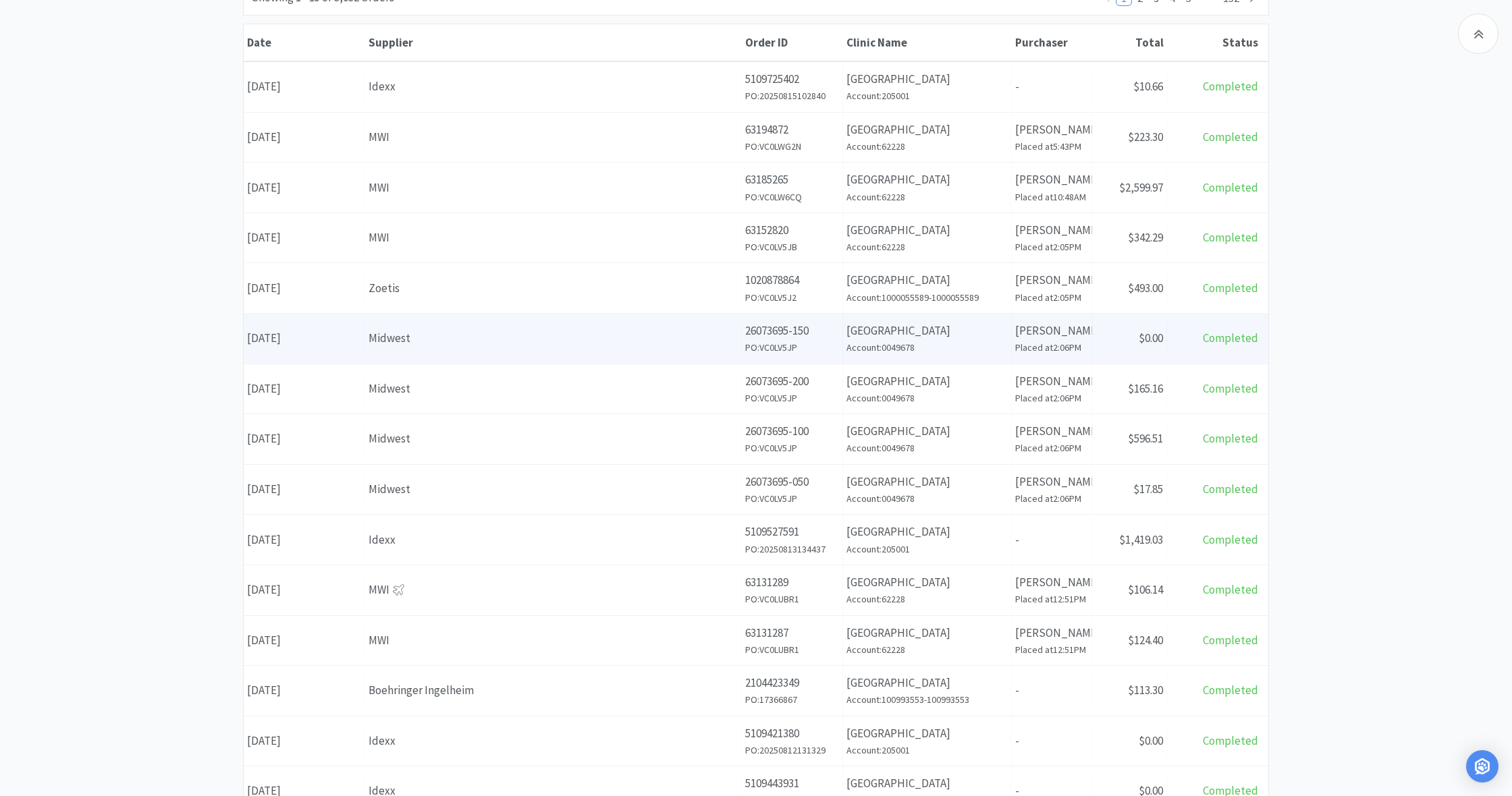
click at [680, 331] on div "Midwest" at bounding box center [553, 338] width 369 height 18
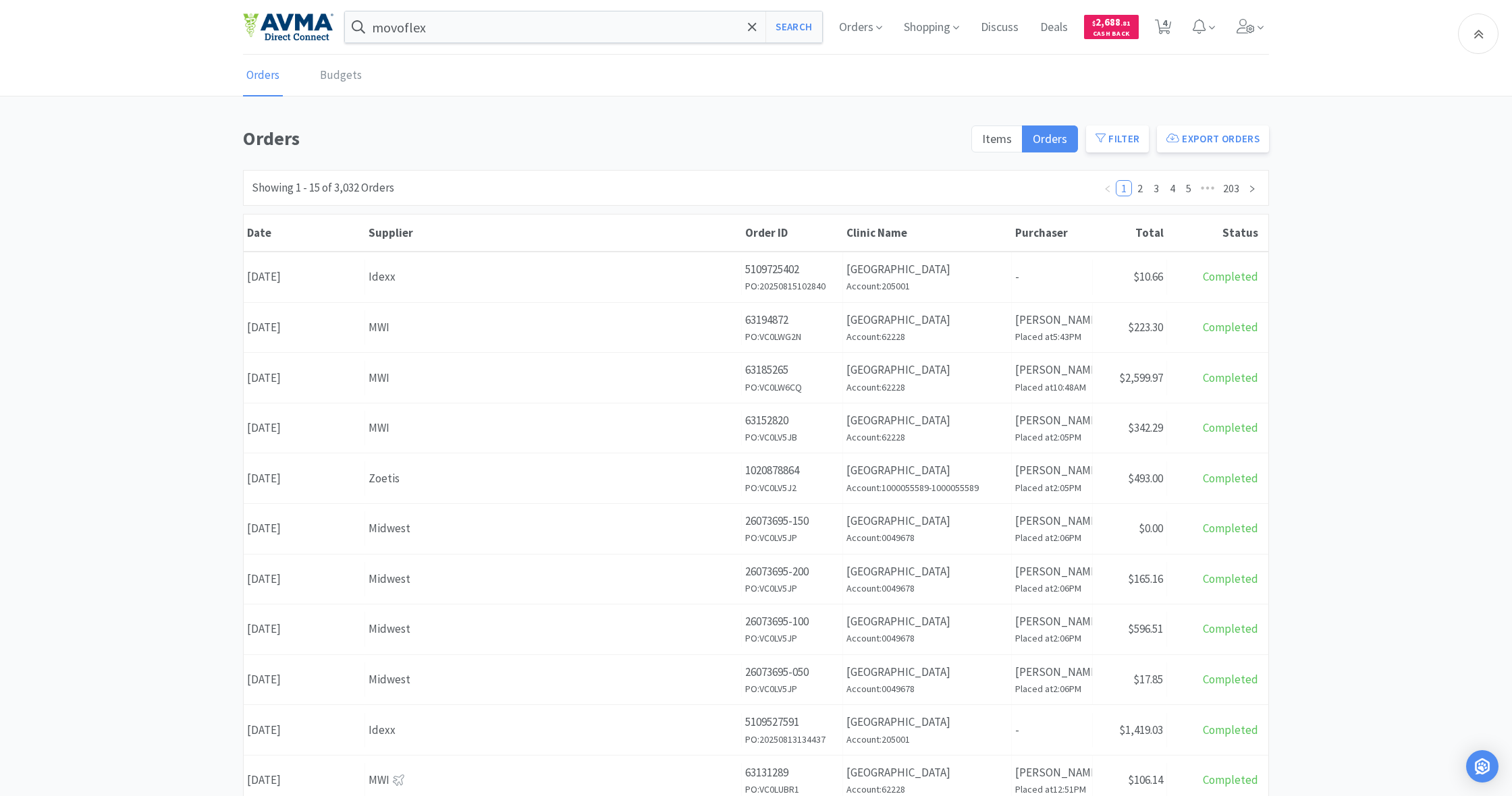
scroll to position [192, 0]
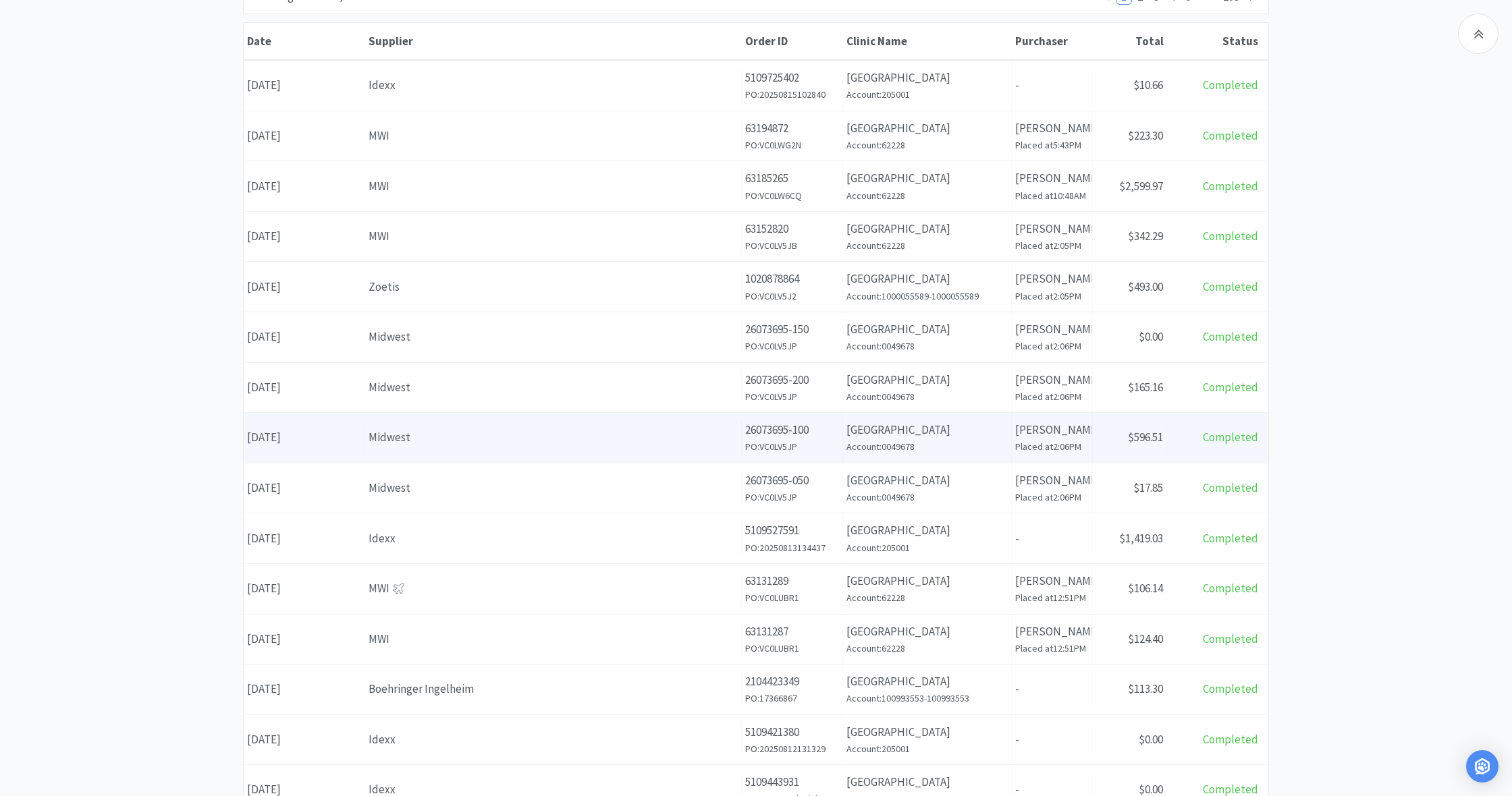
click at [677, 431] on div "Midwest" at bounding box center [553, 438] width 369 height 18
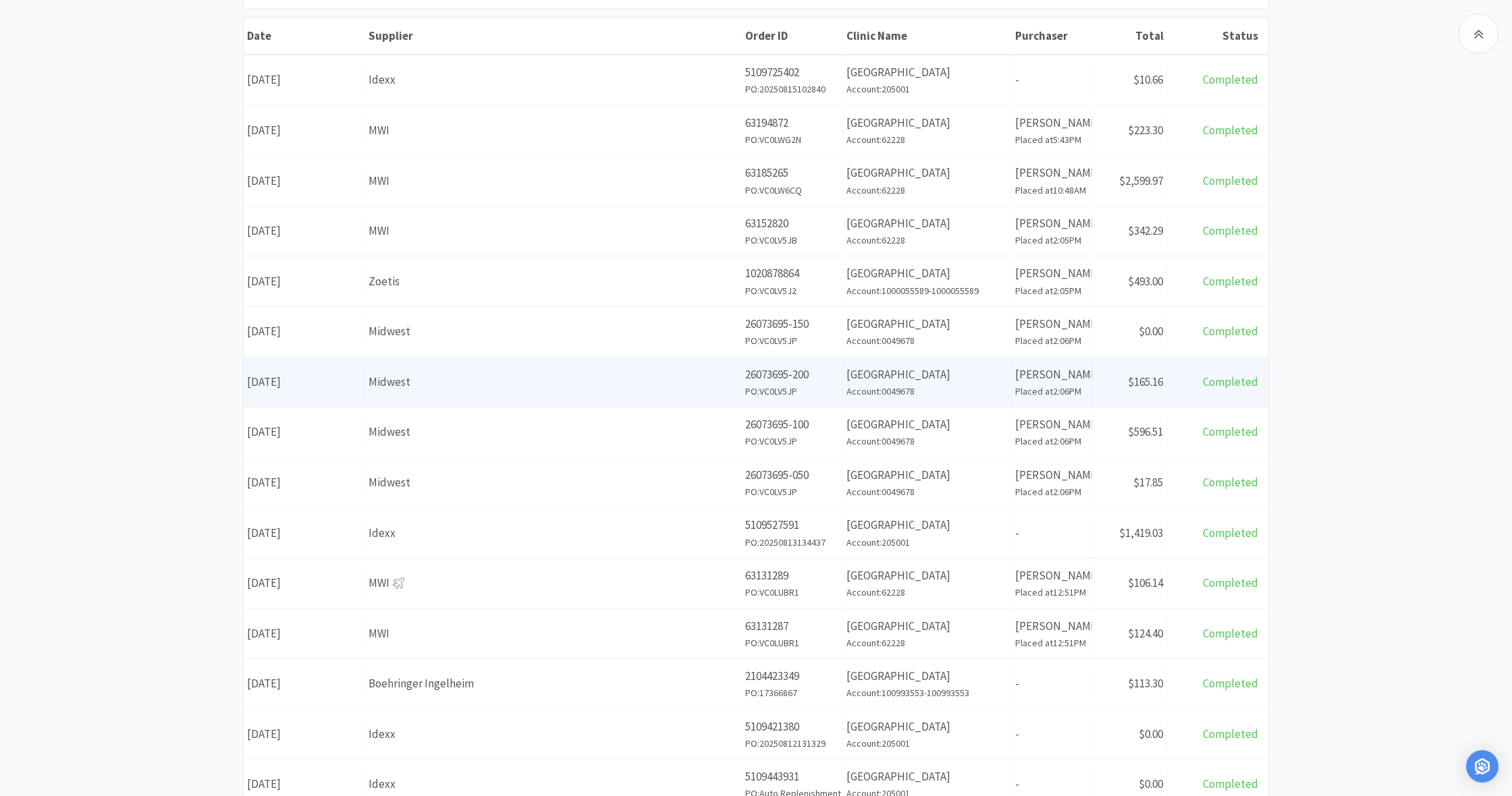
scroll to position [193, 0]
click at [653, 374] on div "Supplier Midwest" at bounding box center [554, 386] width 377 height 35
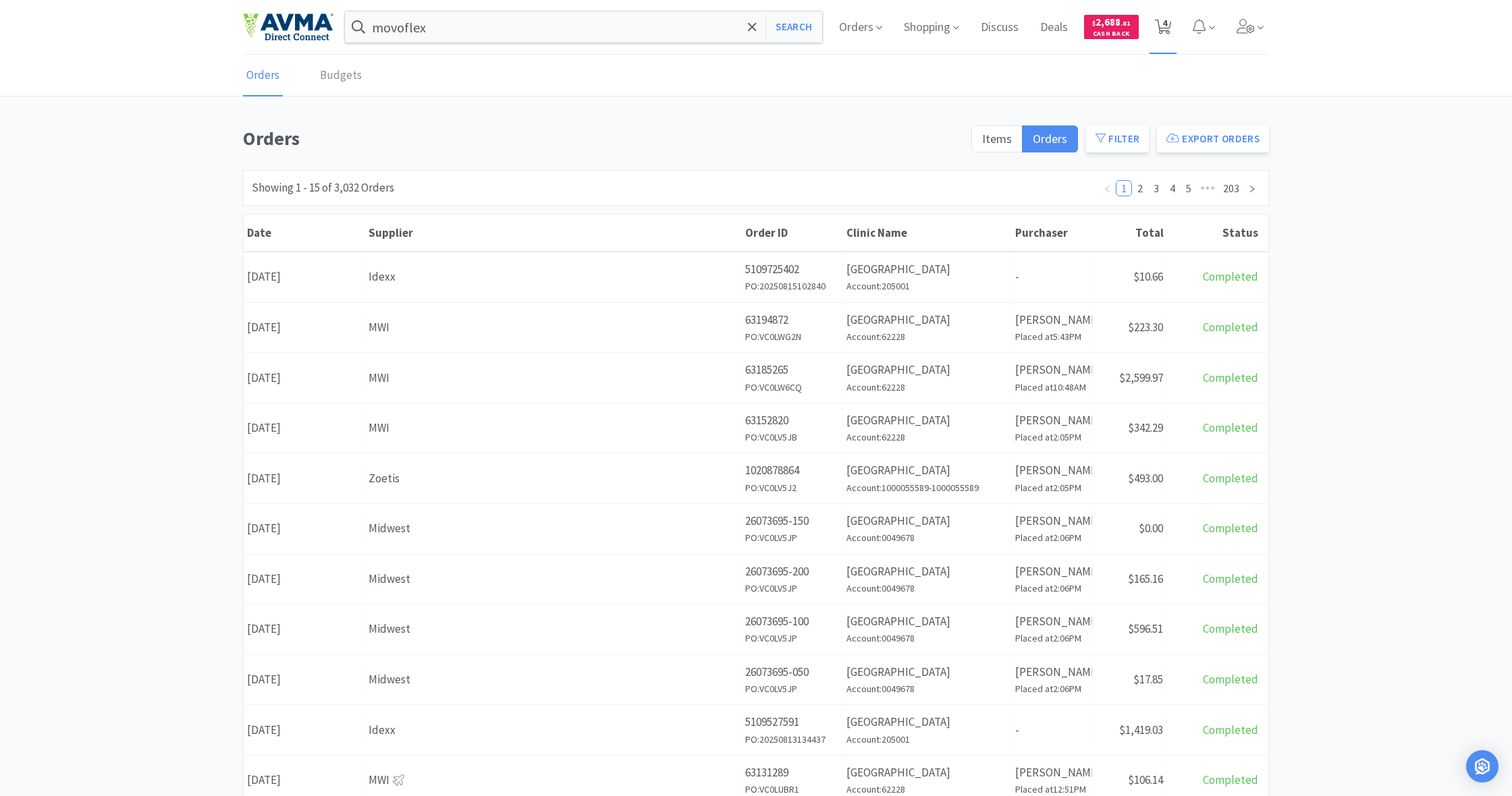
click at [1170, 28] on icon at bounding box center [1163, 27] width 16 height 15
select select "1"
select select "4"
select select "1"
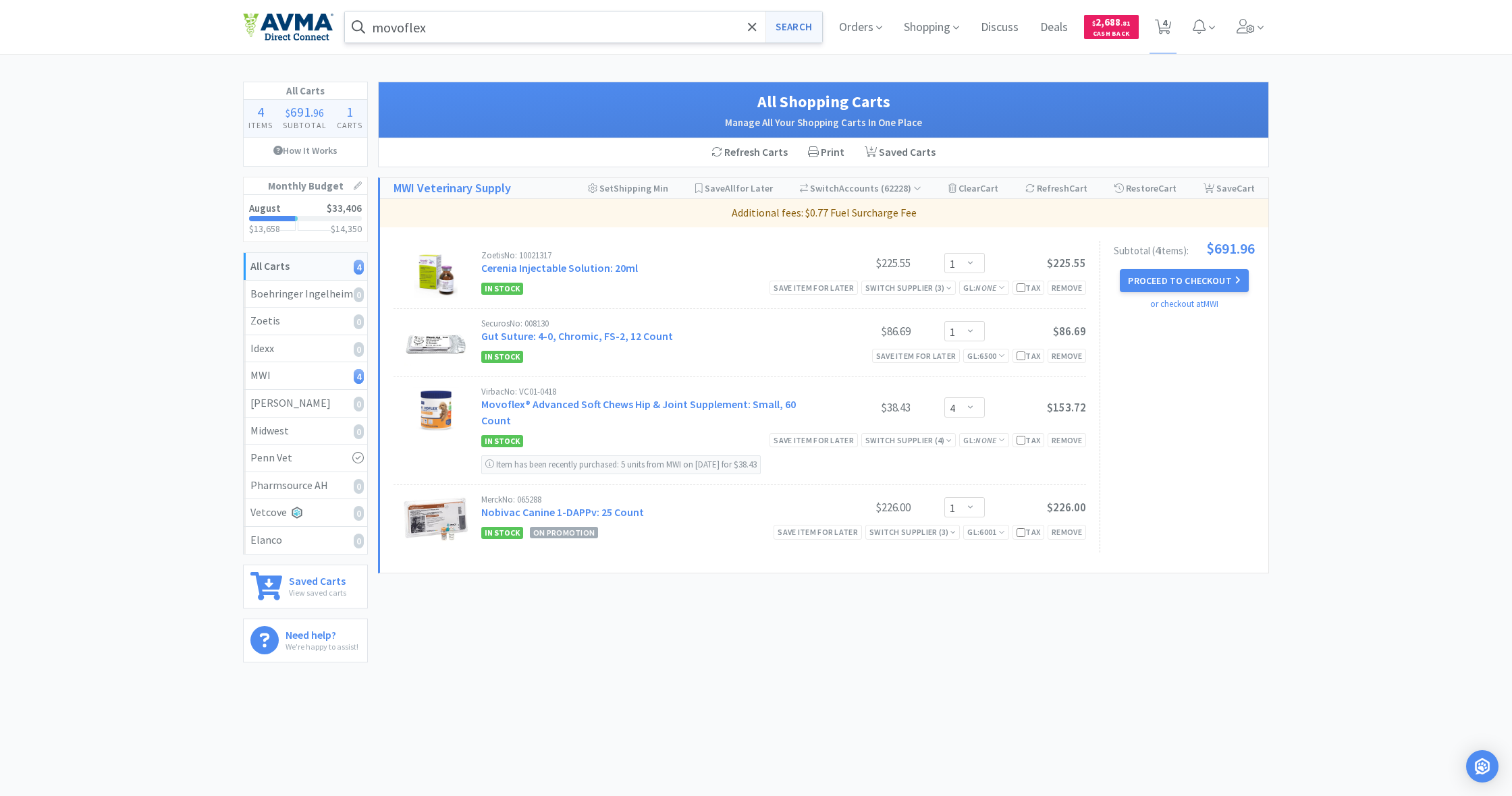
click at [789, 30] on button "Search" at bounding box center [793, 27] width 56 height 31
select select "1"
select select "4"
select select "1"
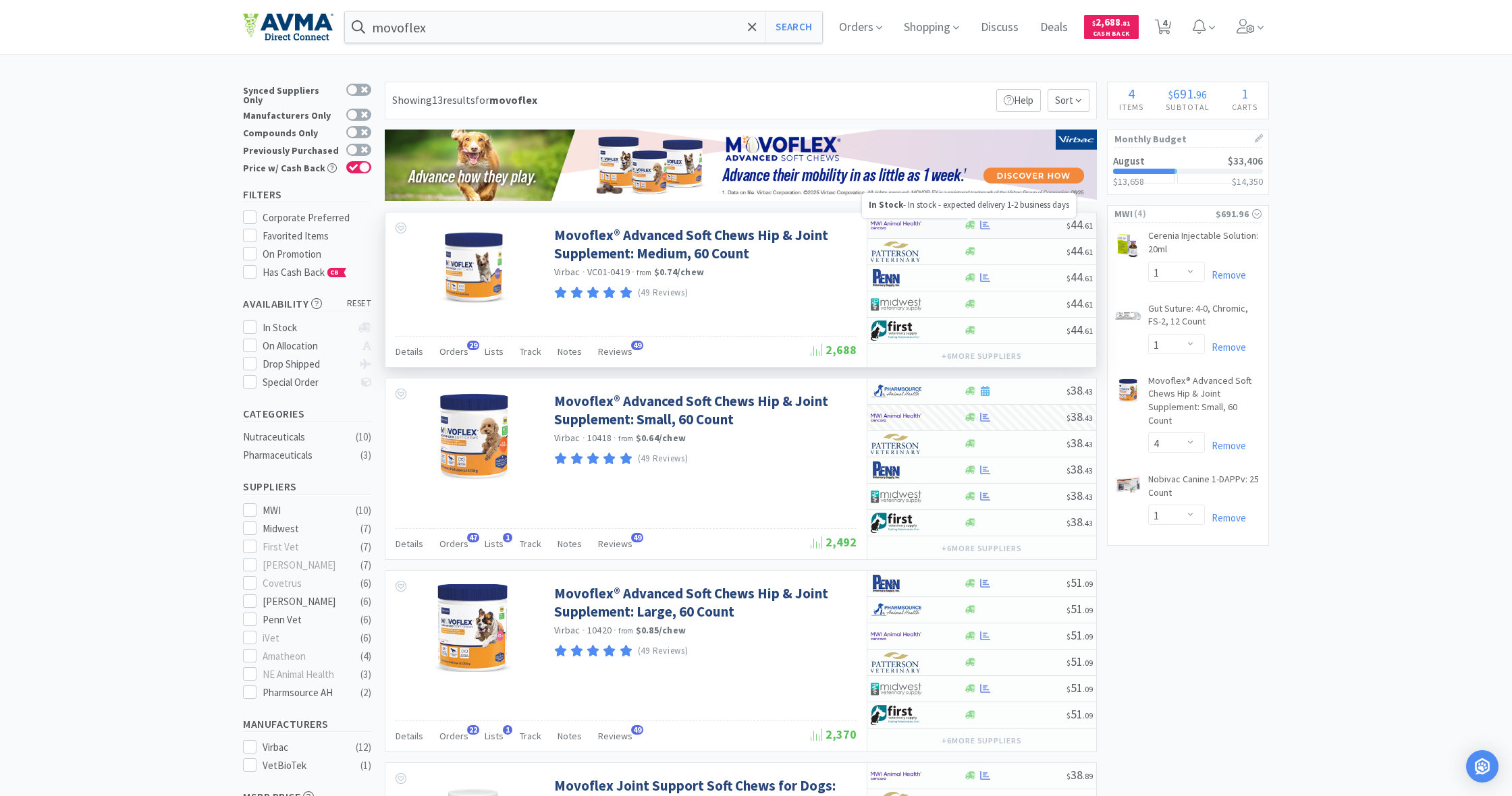
click at [972, 226] on icon at bounding box center [970, 226] width 10 height 8
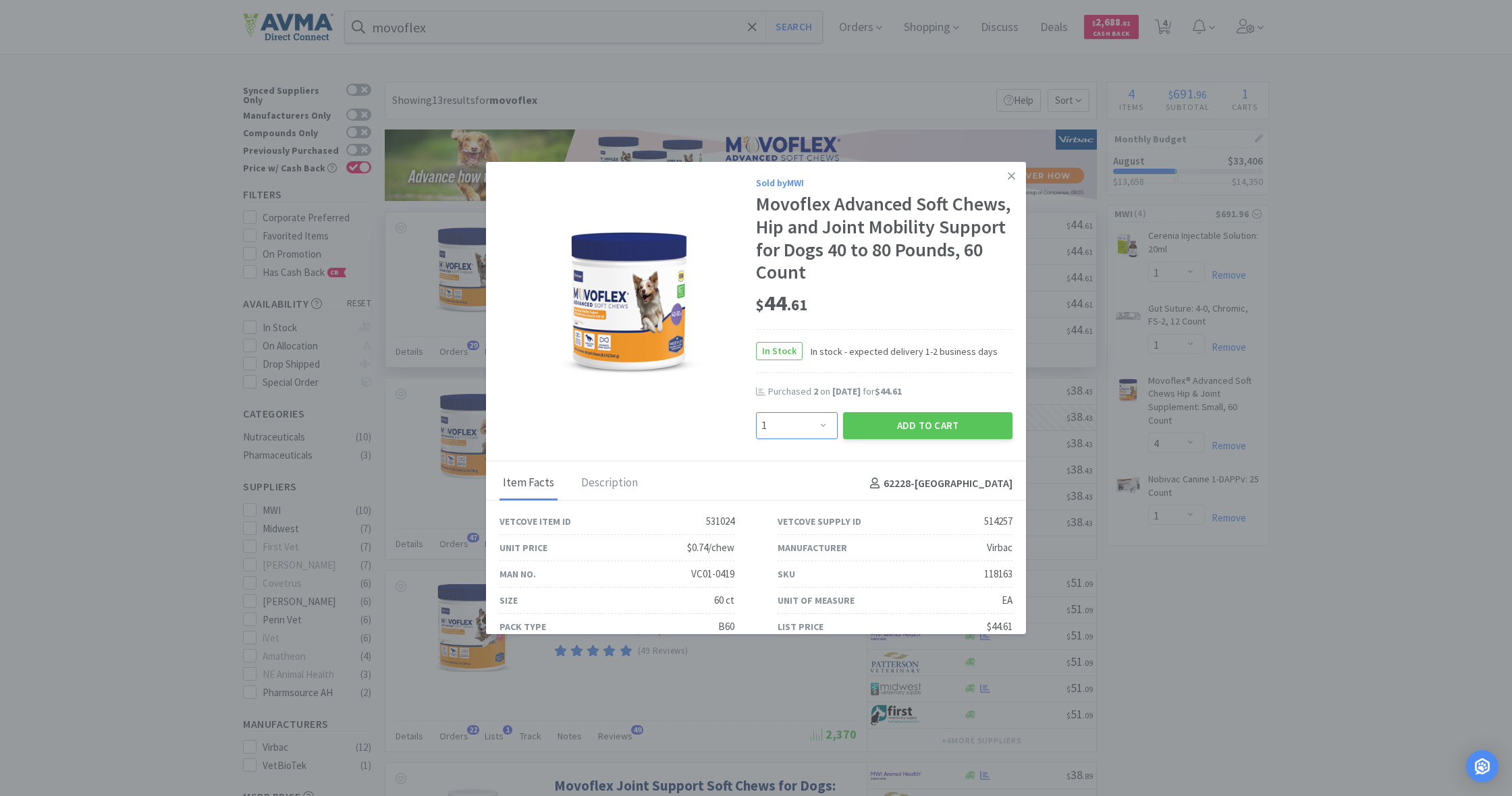
select select "2"
click at [933, 422] on button "Add to Cart" at bounding box center [928, 426] width 170 height 27
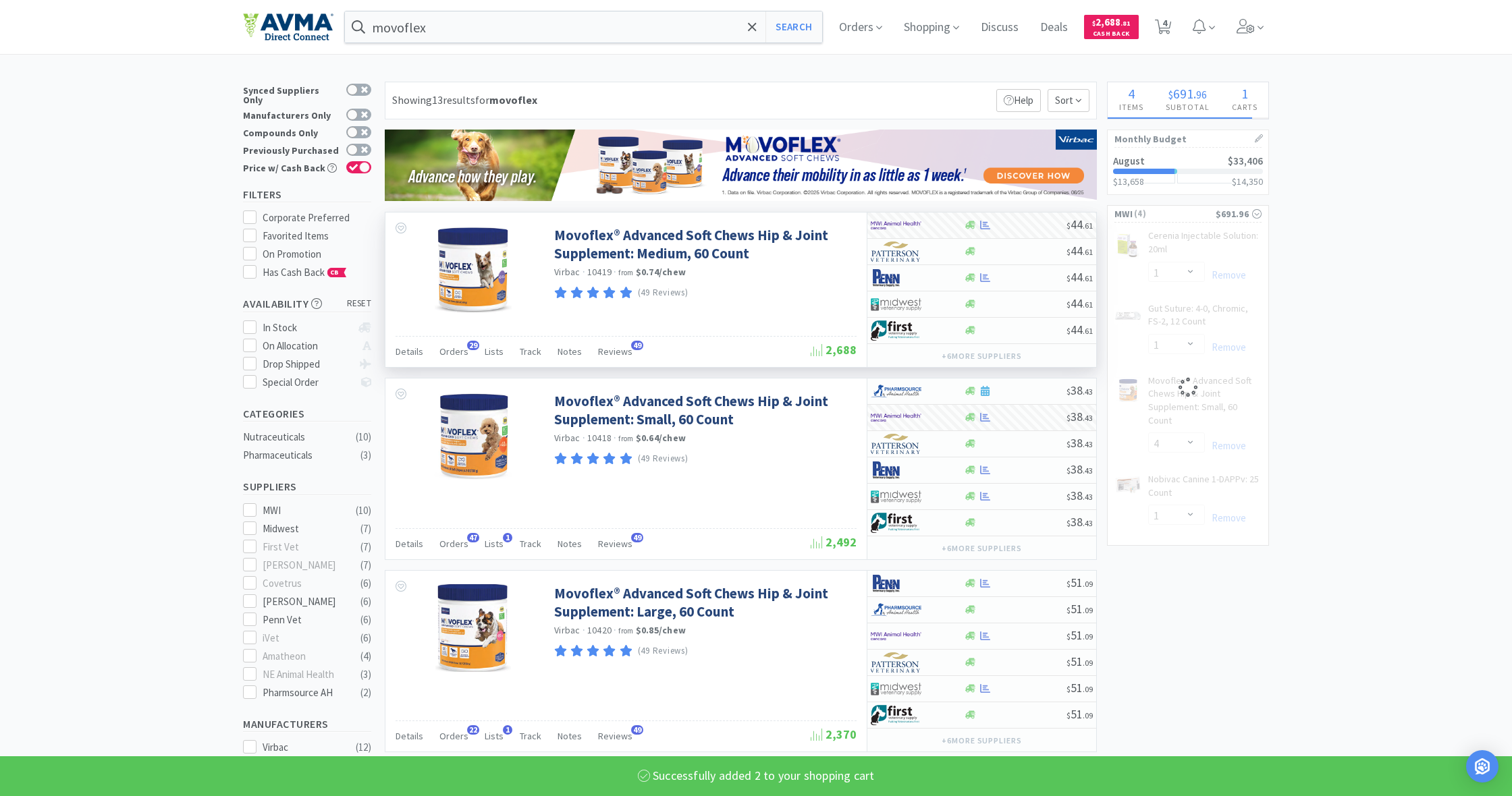
select select "2"
select select "4"
select select "1"
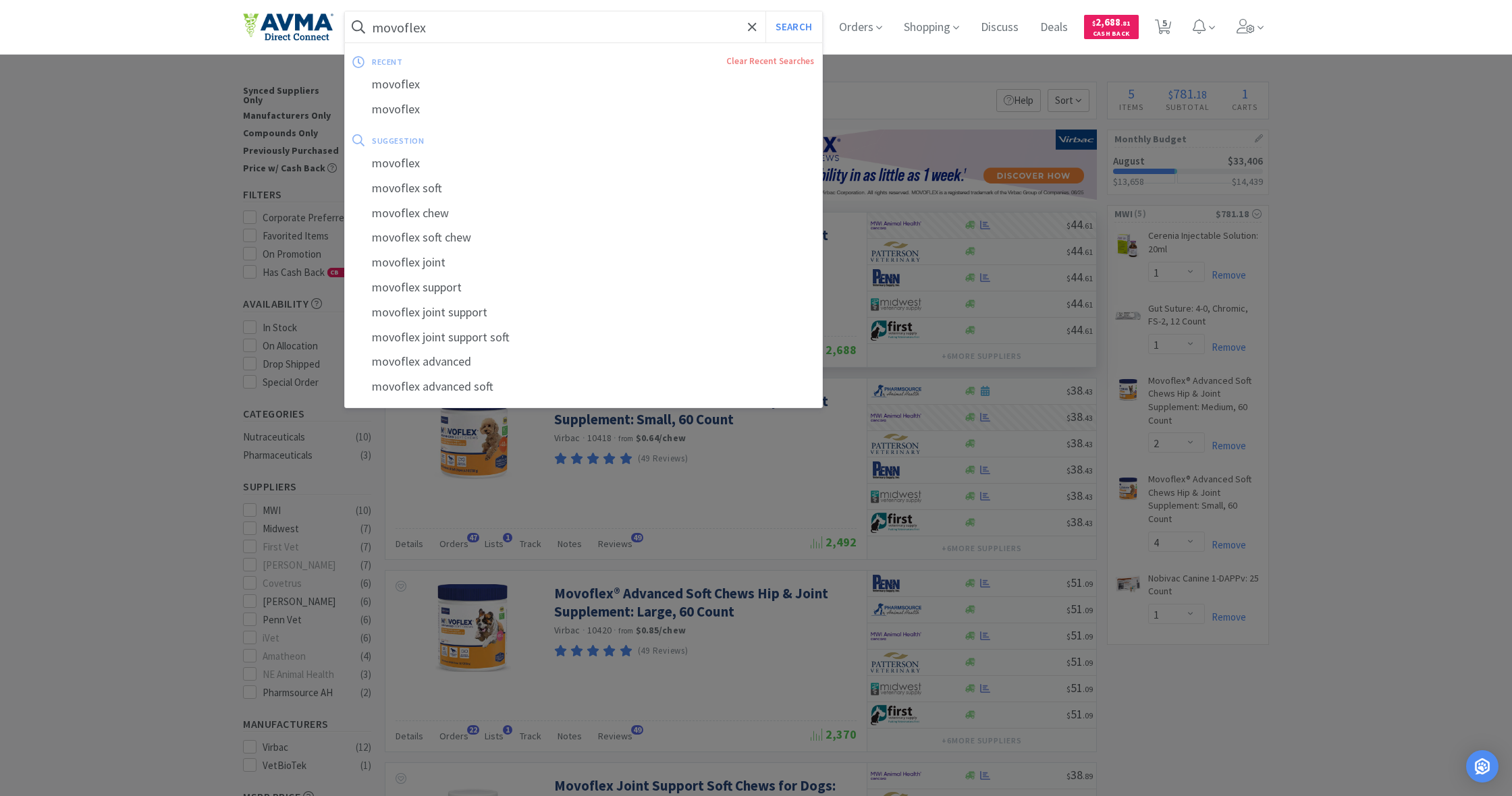
drag, startPoint x: 431, startPoint y: 30, endPoint x: 351, endPoint y: 25, distance: 80.2
click at [351, 25] on form "movoflex Search" at bounding box center [584, 27] width 477 height 31
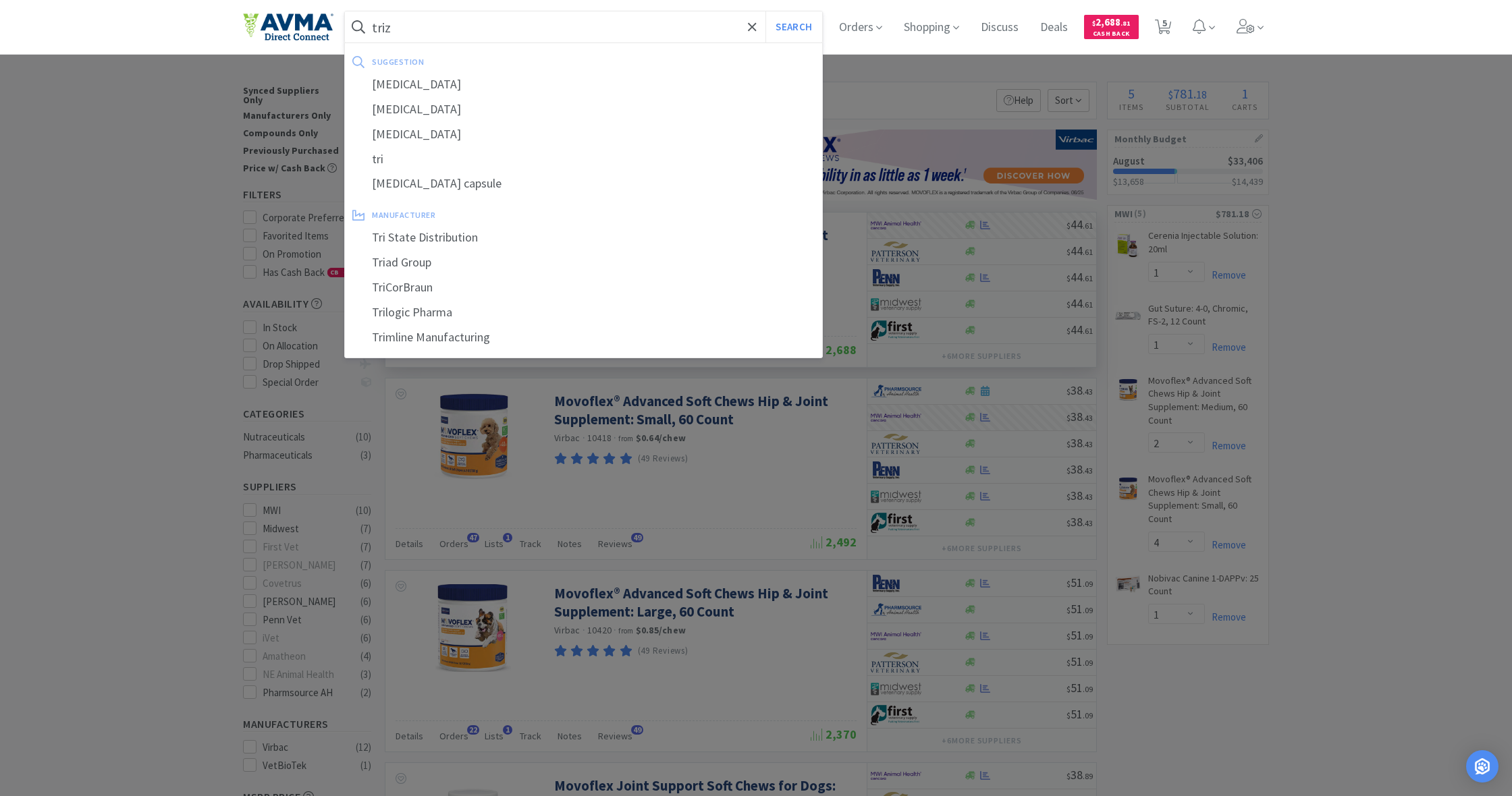
type input "triz"
click at [792, 27] on button "Search" at bounding box center [793, 27] width 56 height 31
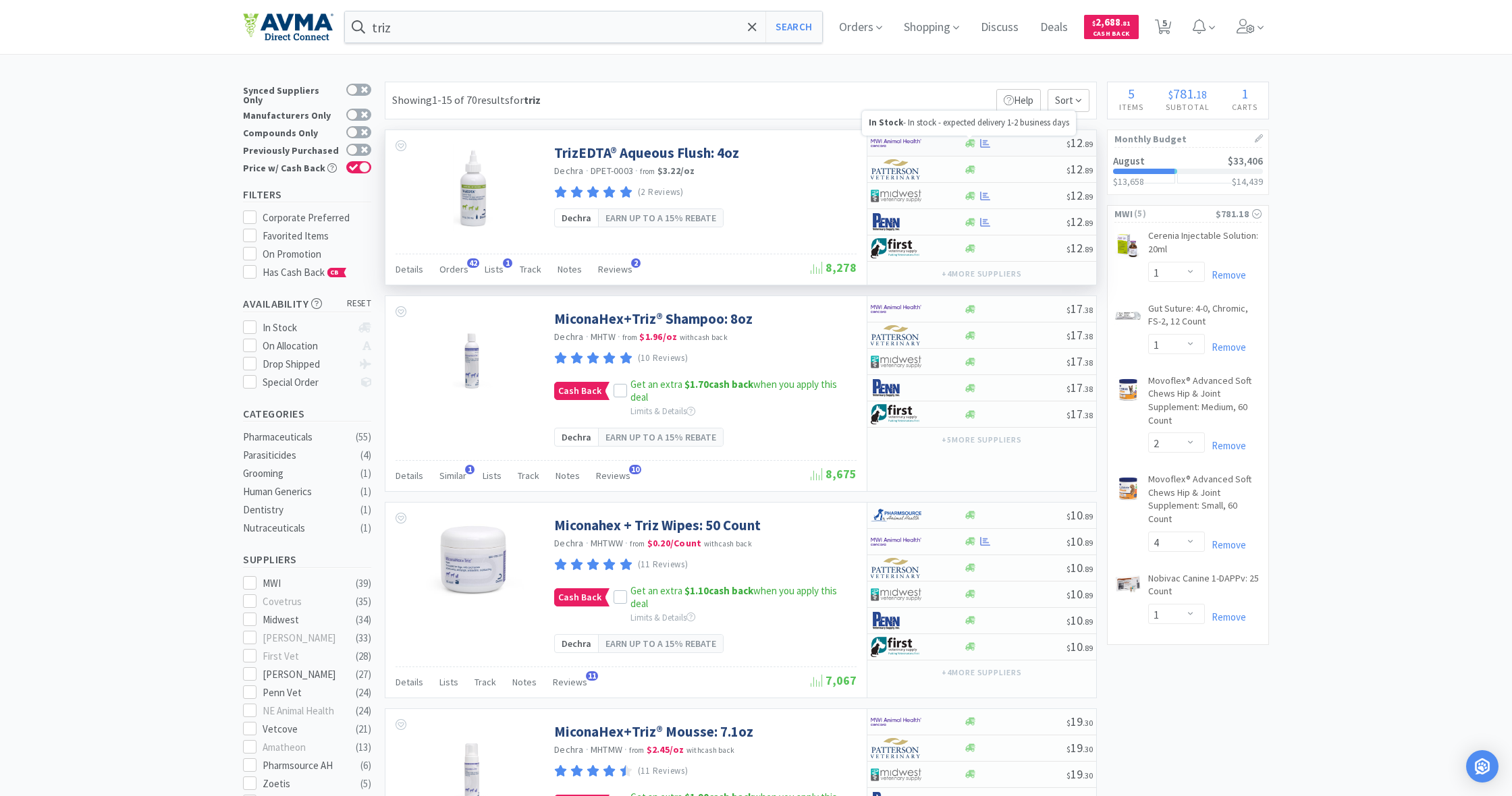
click at [973, 144] on icon at bounding box center [970, 143] width 10 height 8
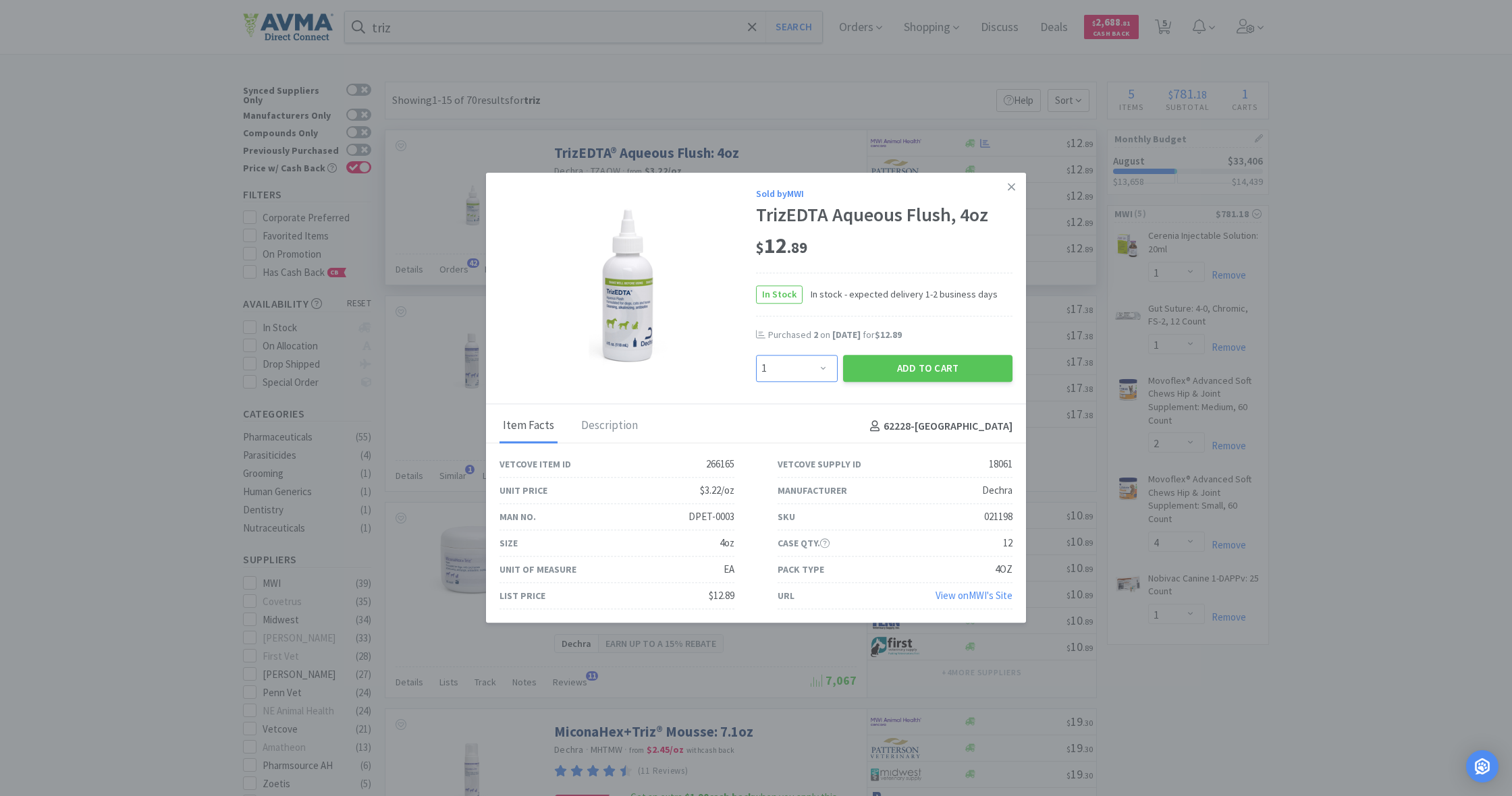
select select "3"
drag, startPoint x: 827, startPoint y: 365, endPoint x: 919, endPoint y: 372, distance: 92.3
click at [919, 372] on div "Enter Quantity 1 2 3 4 5 6 7 8 9 10 11 12 13 14 15 16 17 18 19 20 Enter Quantit…" at bounding box center [884, 368] width 262 height 32
click at [919, 372] on button "Add to Cart" at bounding box center [928, 368] width 170 height 27
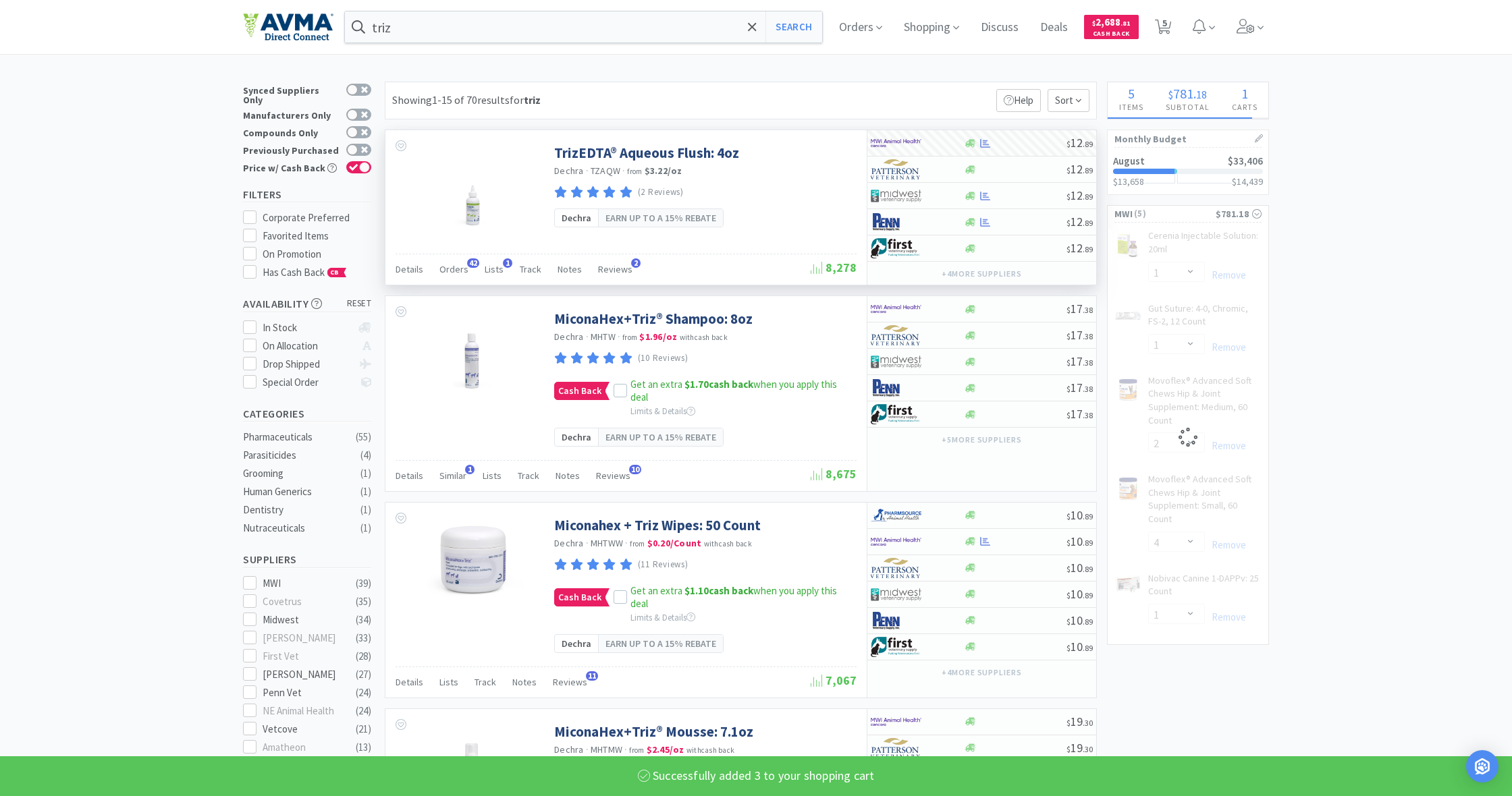
select select "3"
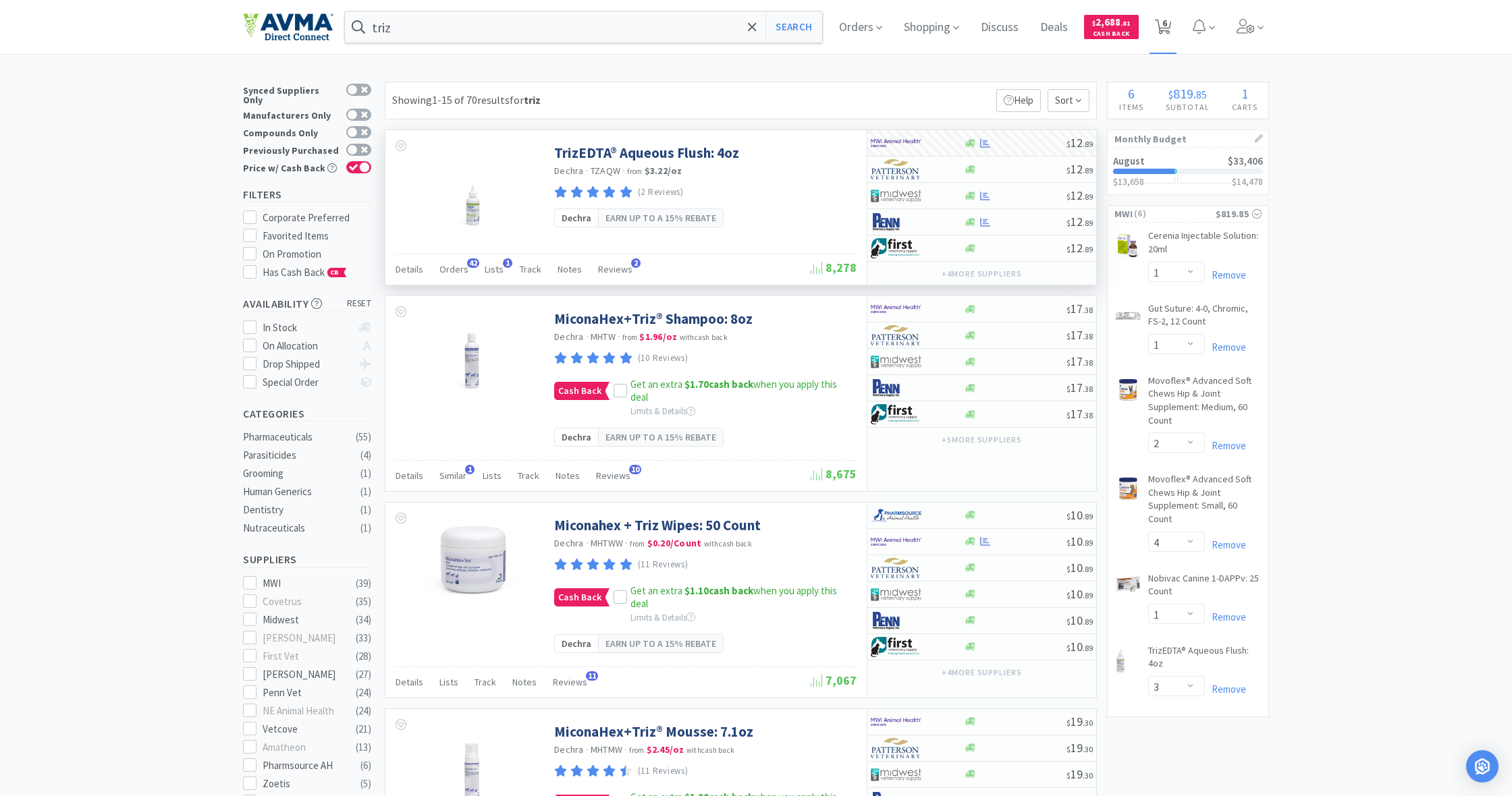
click at [1161, 25] on icon at bounding box center [1163, 27] width 16 height 15
select select "1"
select select "2"
select select "4"
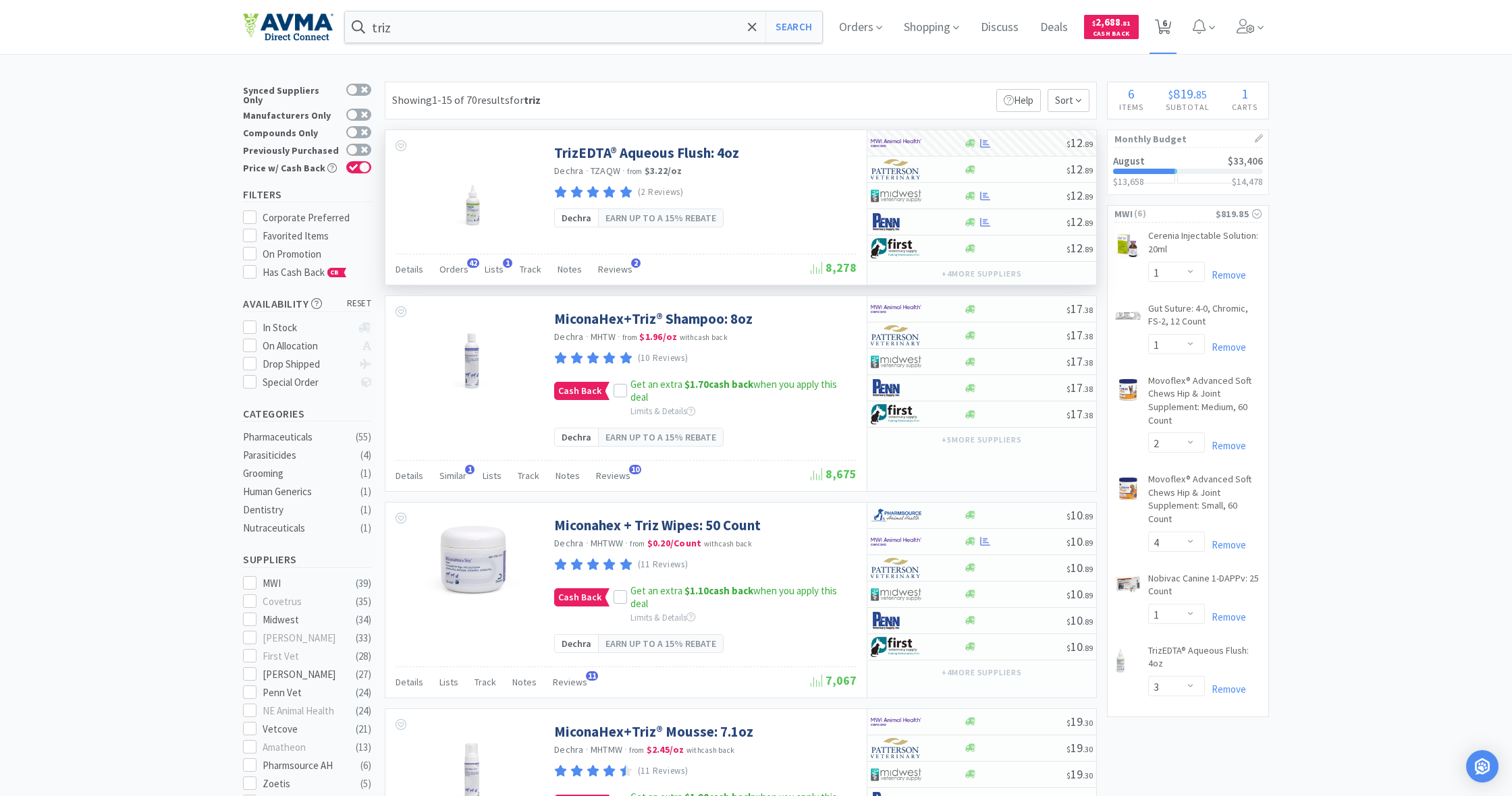
select select "1"
select select "3"
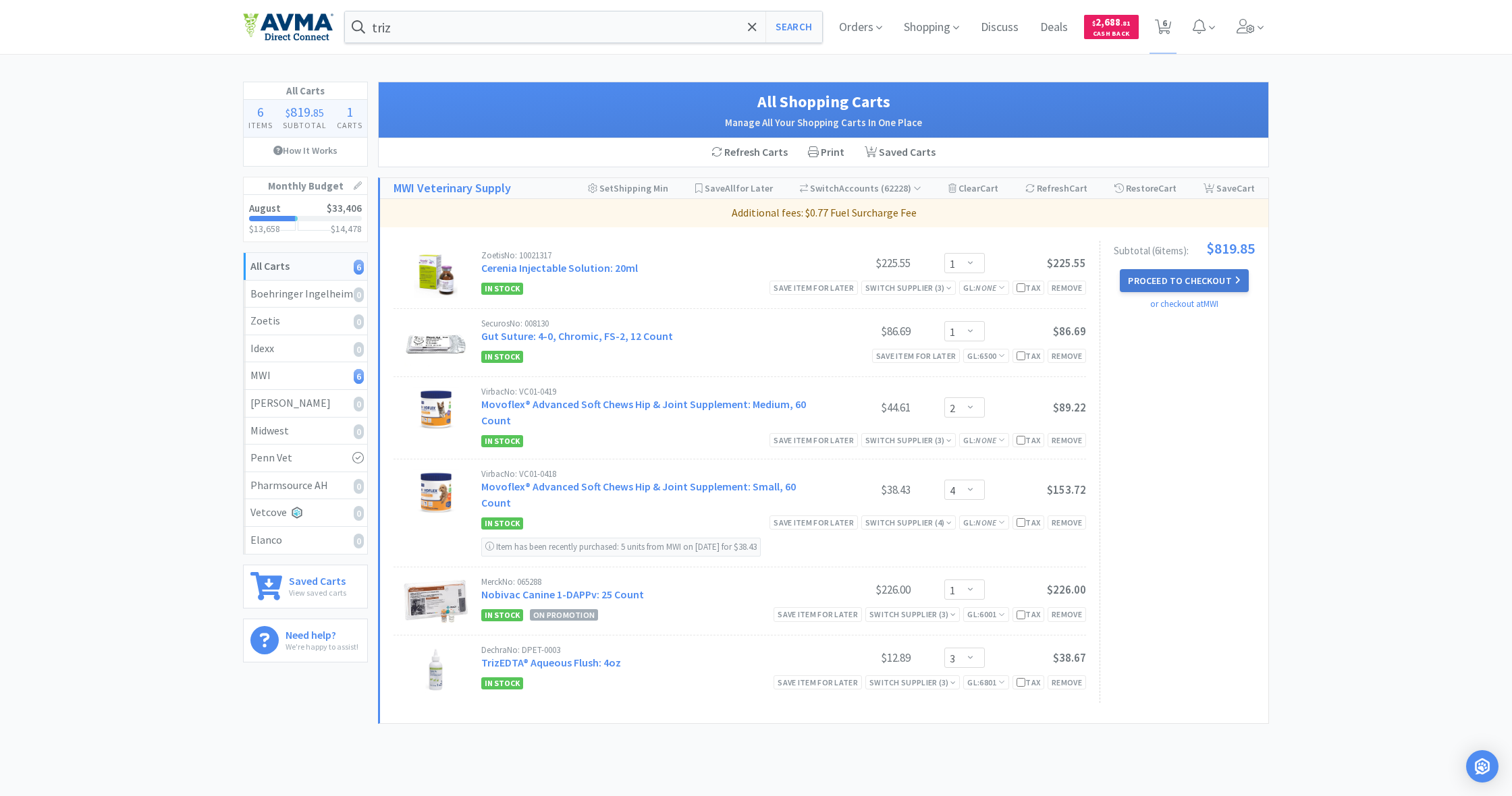
click at [1177, 278] on button "Proceed to Checkout" at bounding box center [1184, 281] width 128 height 23
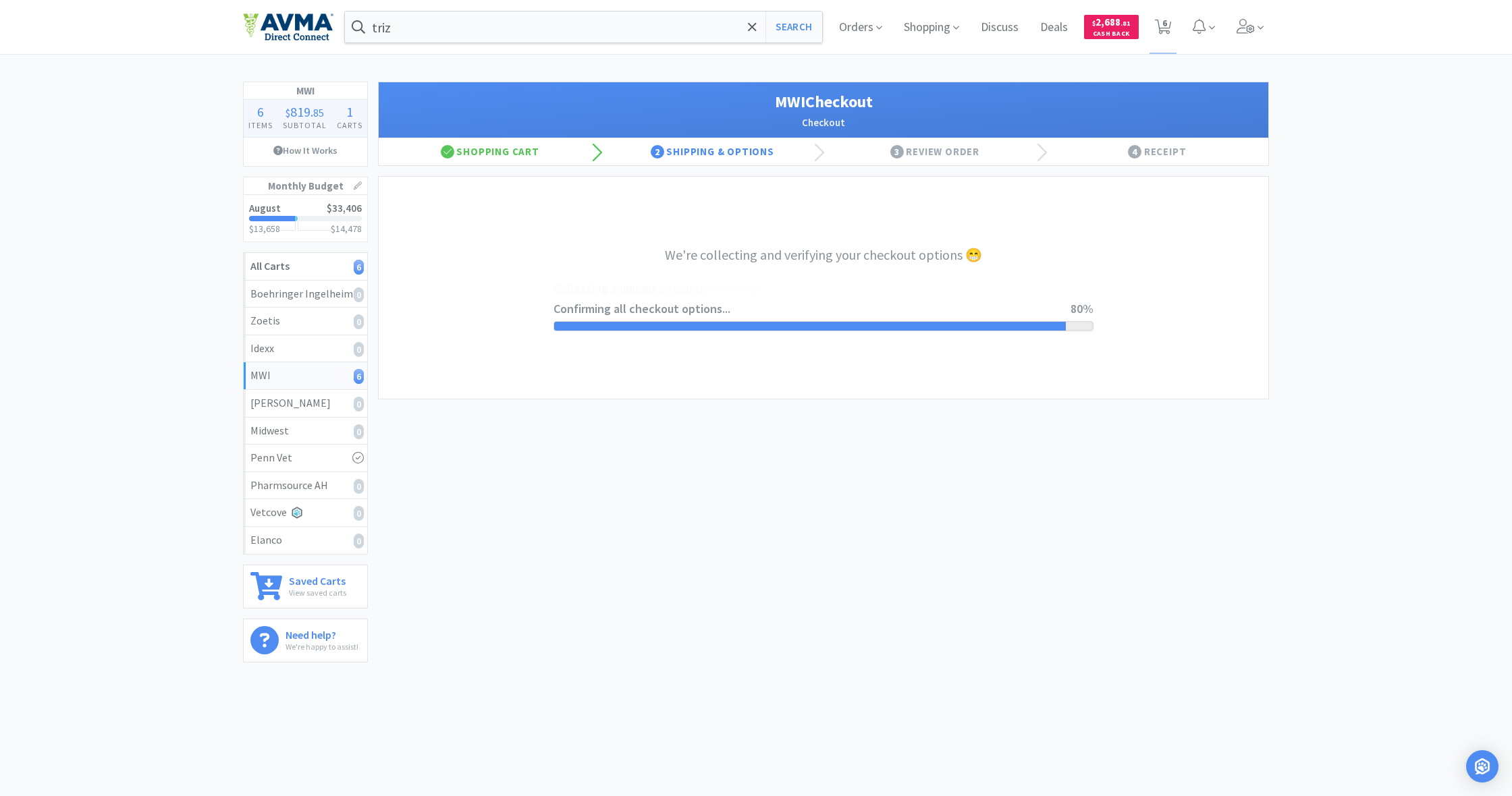
select select "STD_"
select select "FX9"
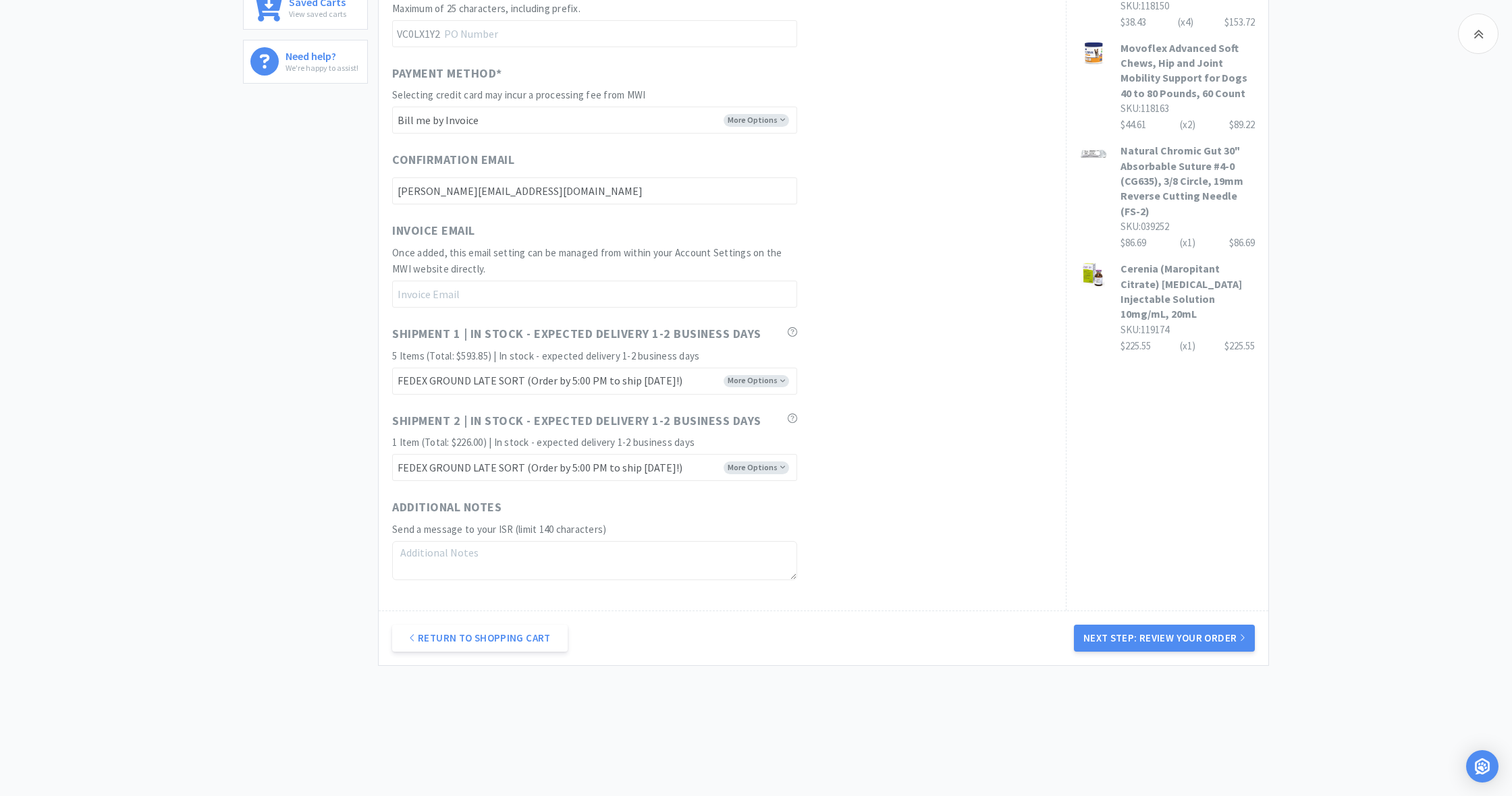
scroll to position [579, 0]
click at [1179, 631] on button "Next Step: Review Your Order" at bounding box center [1164, 639] width 181 height 27
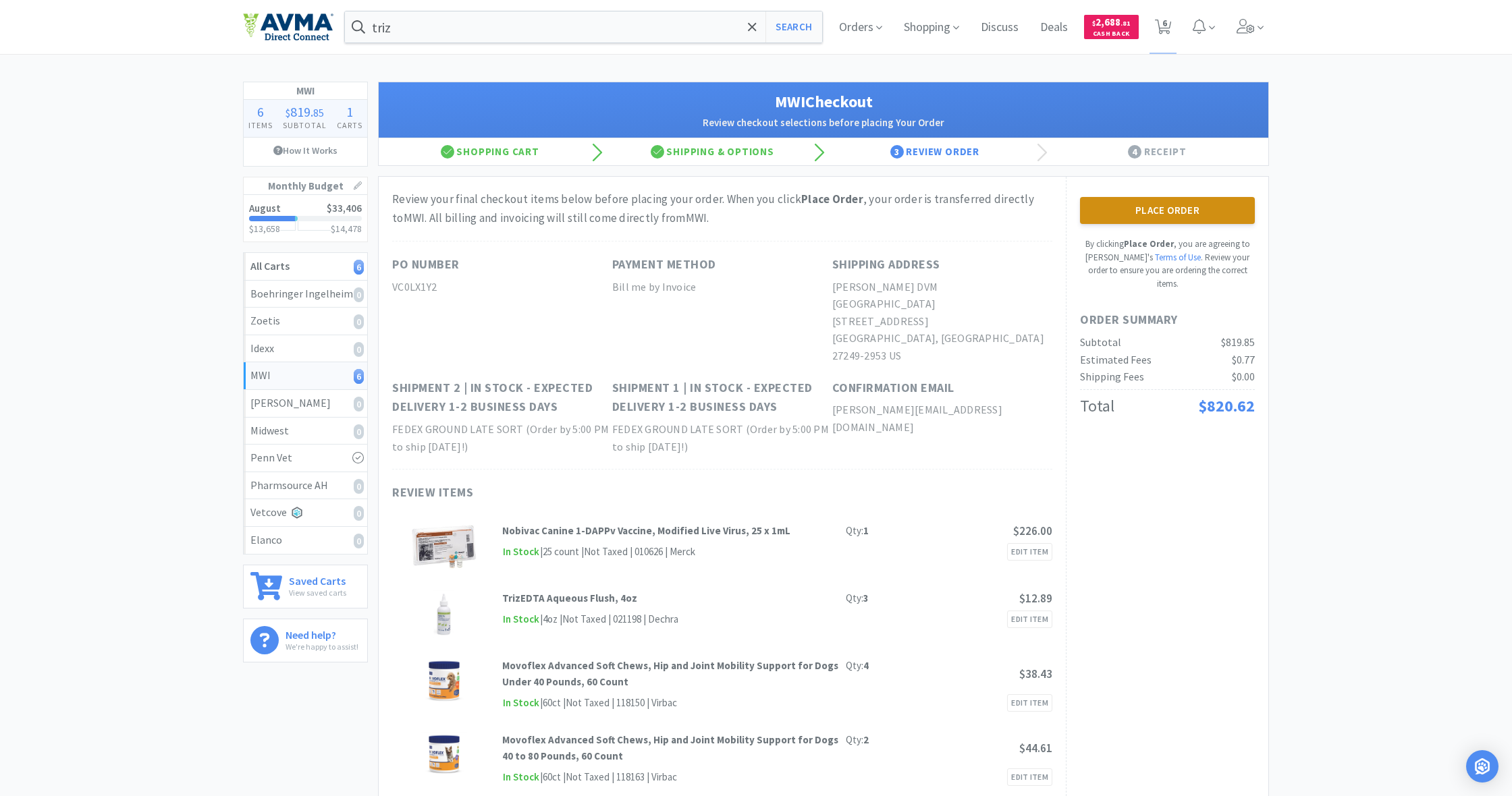
click at [1175, 219] on button "Place Order" at bounding box center [1167, 210] width 174 height 27
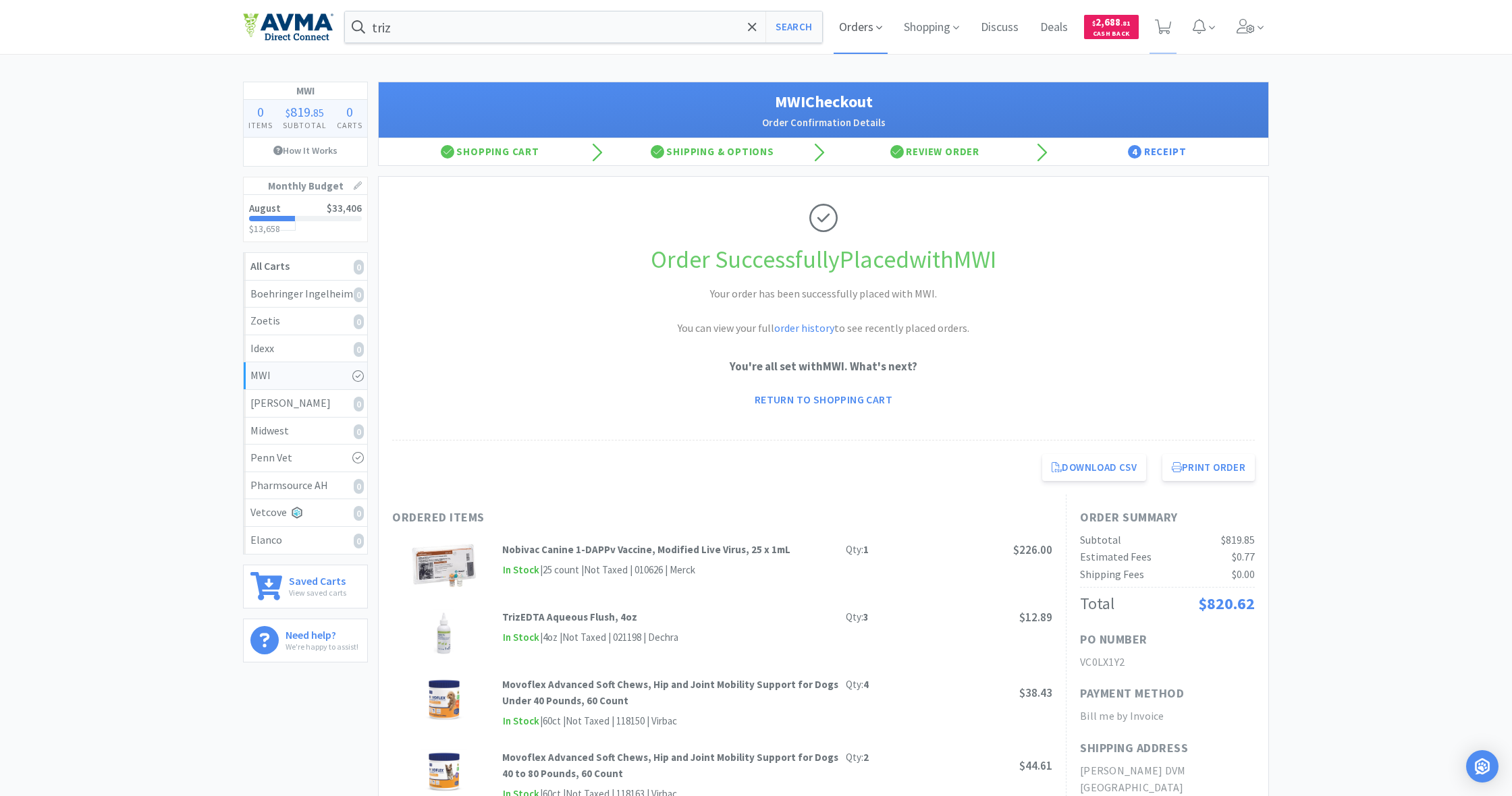
click at [856, 28] on span "Orders" at bounding box center [861, 27] width 54 height 54
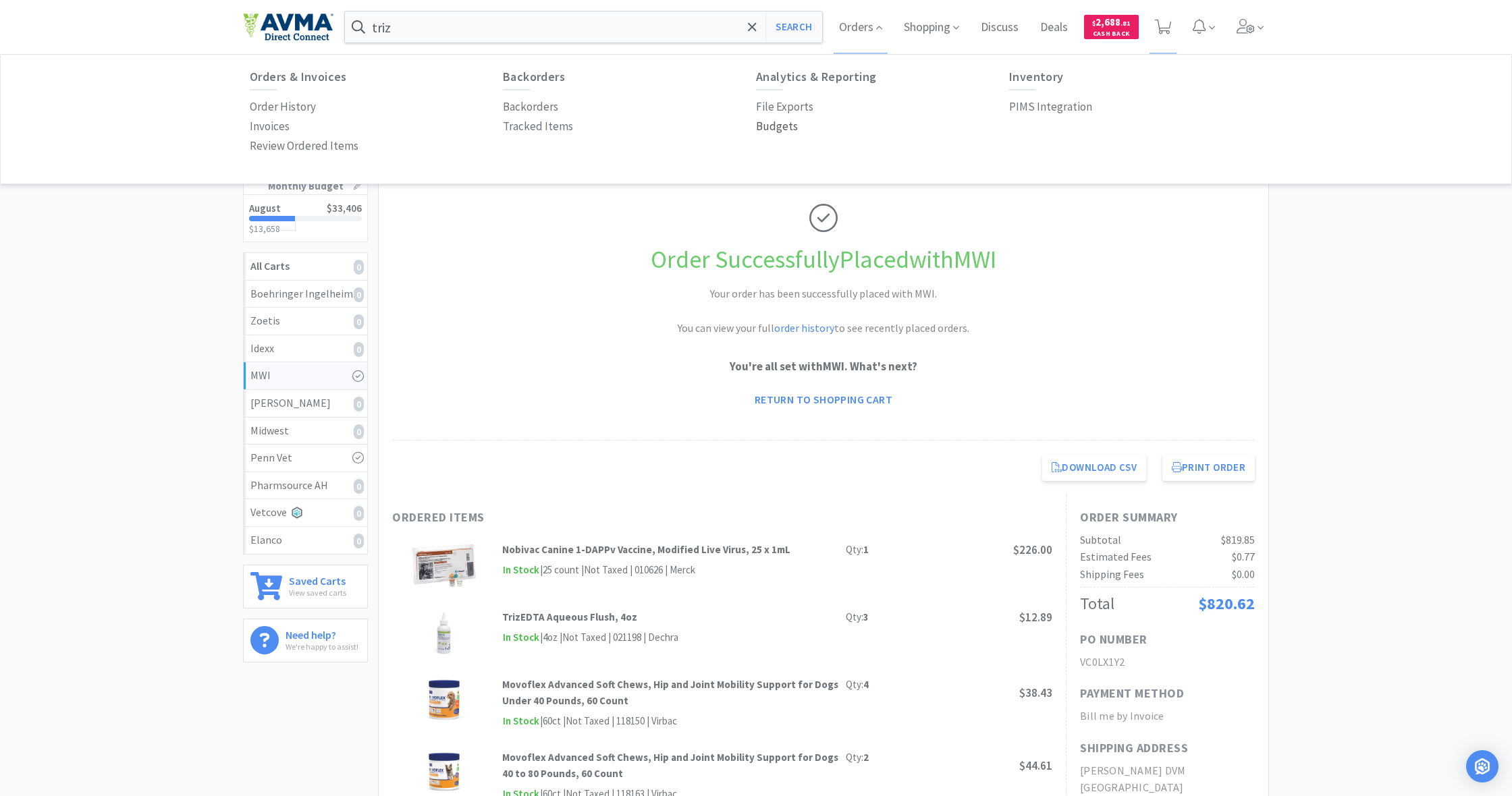
click at [774, 128] on p "Budgets" at bounding box center [776, 127] width 42 height 18
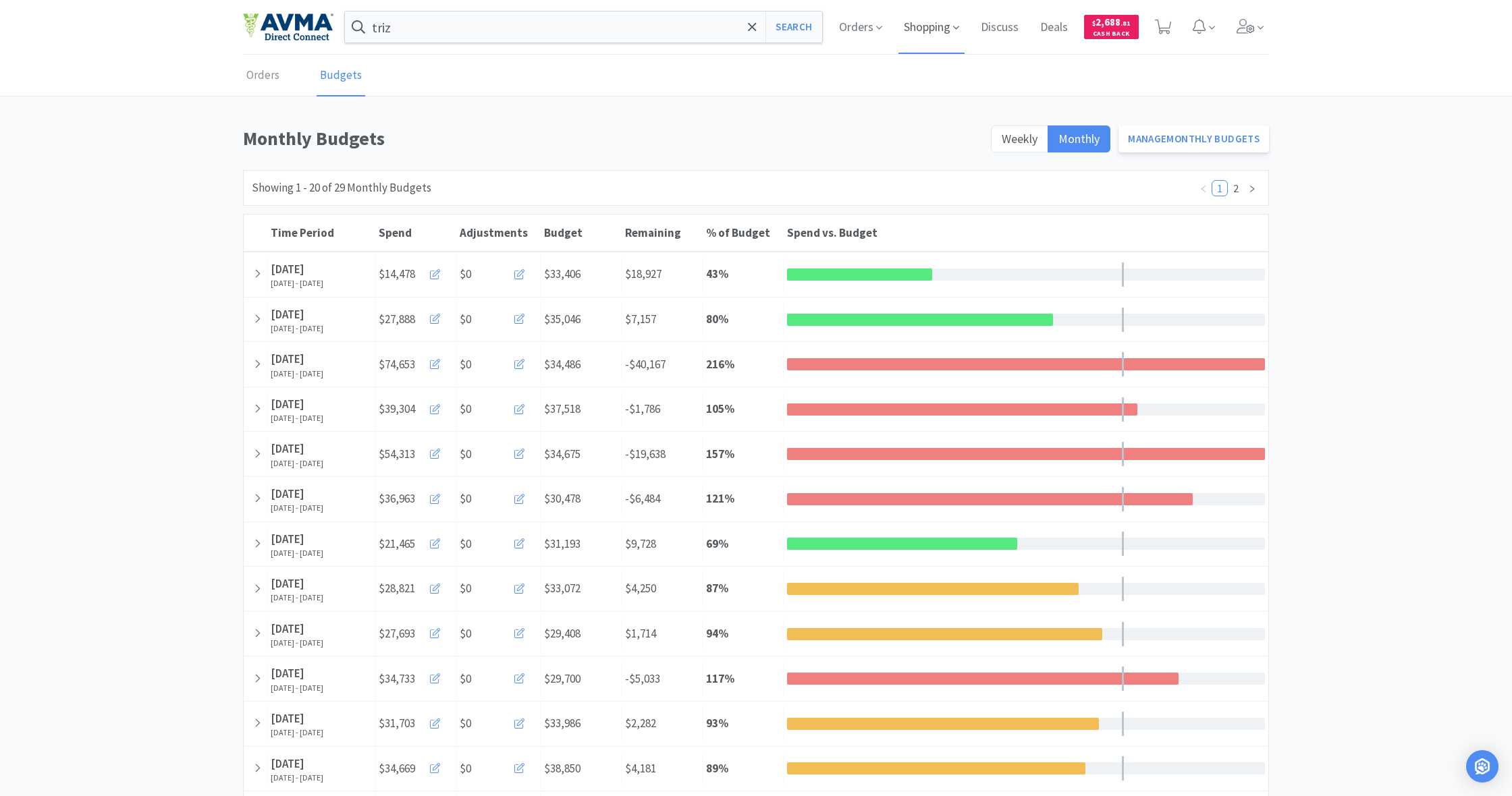
click at [926, 27] on span "Shopping" at bounding box center [931, 27] width 66 height 54
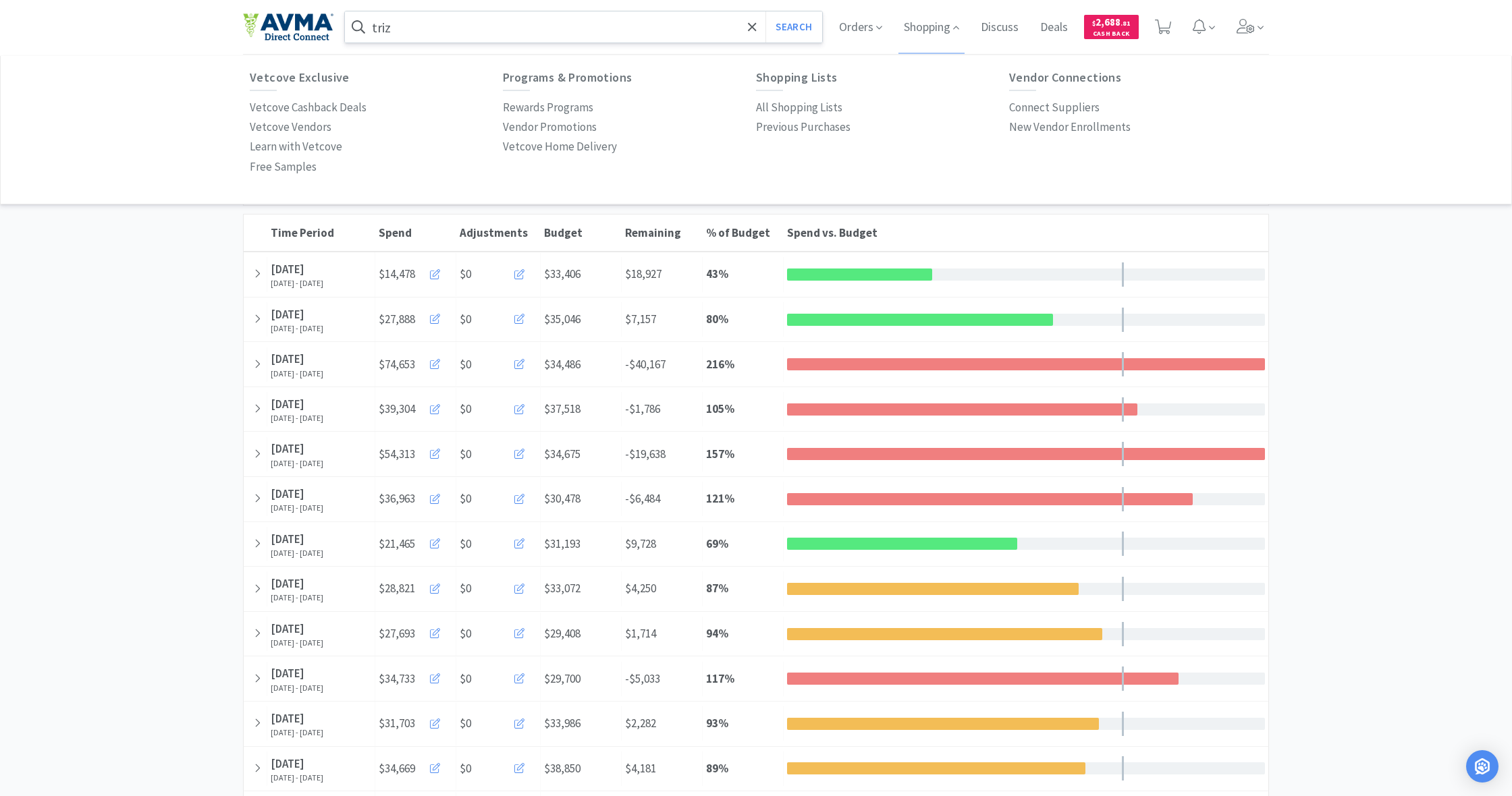
click at [419, 32] on input "triz" at bounding box center [584, 27] width 477 height 31
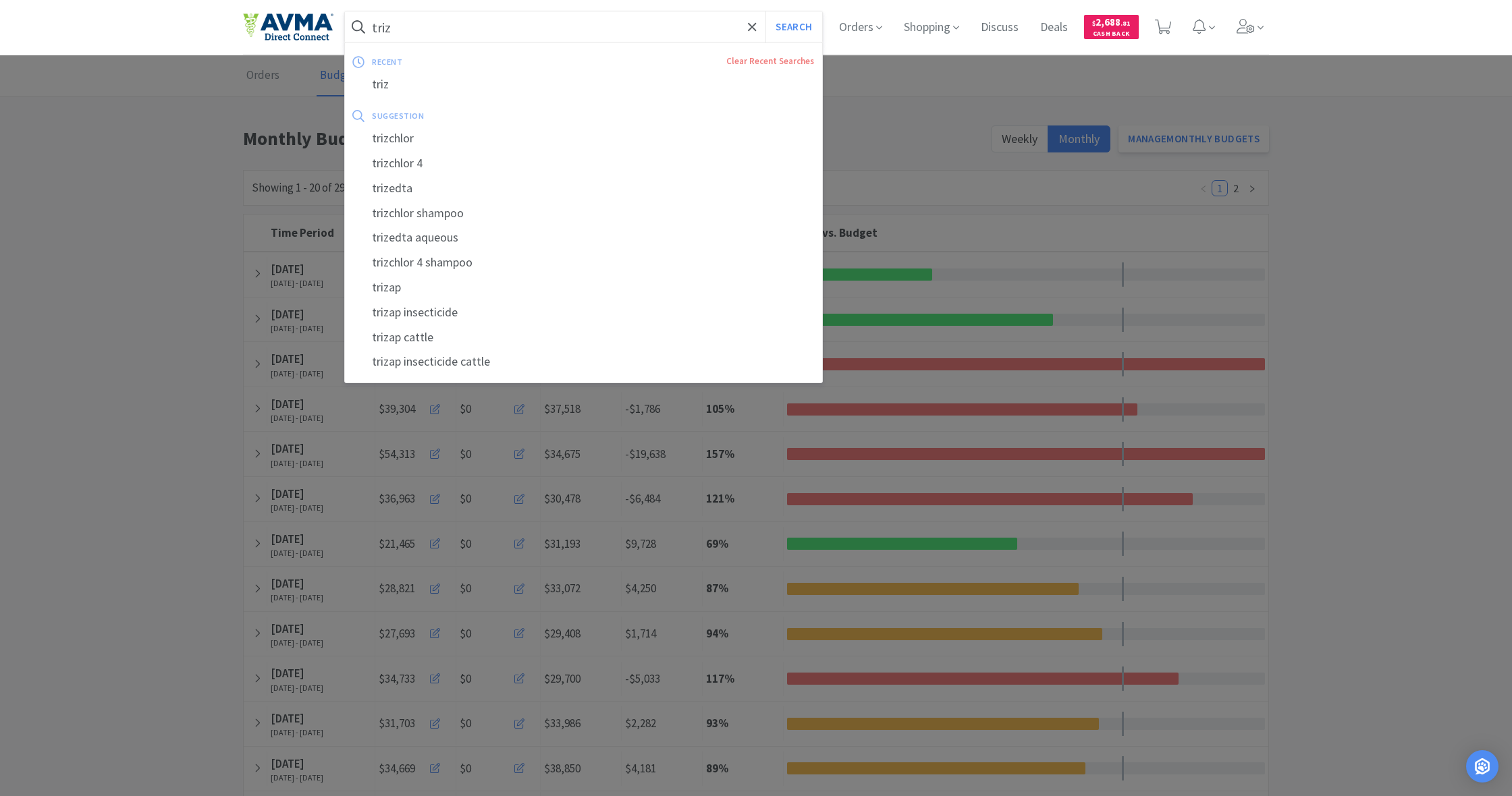
drag, startPoint x: 407, startPoint y: 30, endPoint x: 358, endPoint y: 26, distance: 49.2
click at [357, 26] on form "triz Search" at bounding box center [584, 27] width 477 height 31
drag, startPoint x: 374, startPoint y: 26, endPoint x: 415, endPoint y: 29, distance: 41.1
click at [415, 29] on input "triz" at bounding box center [584, 27] width 477 height 31
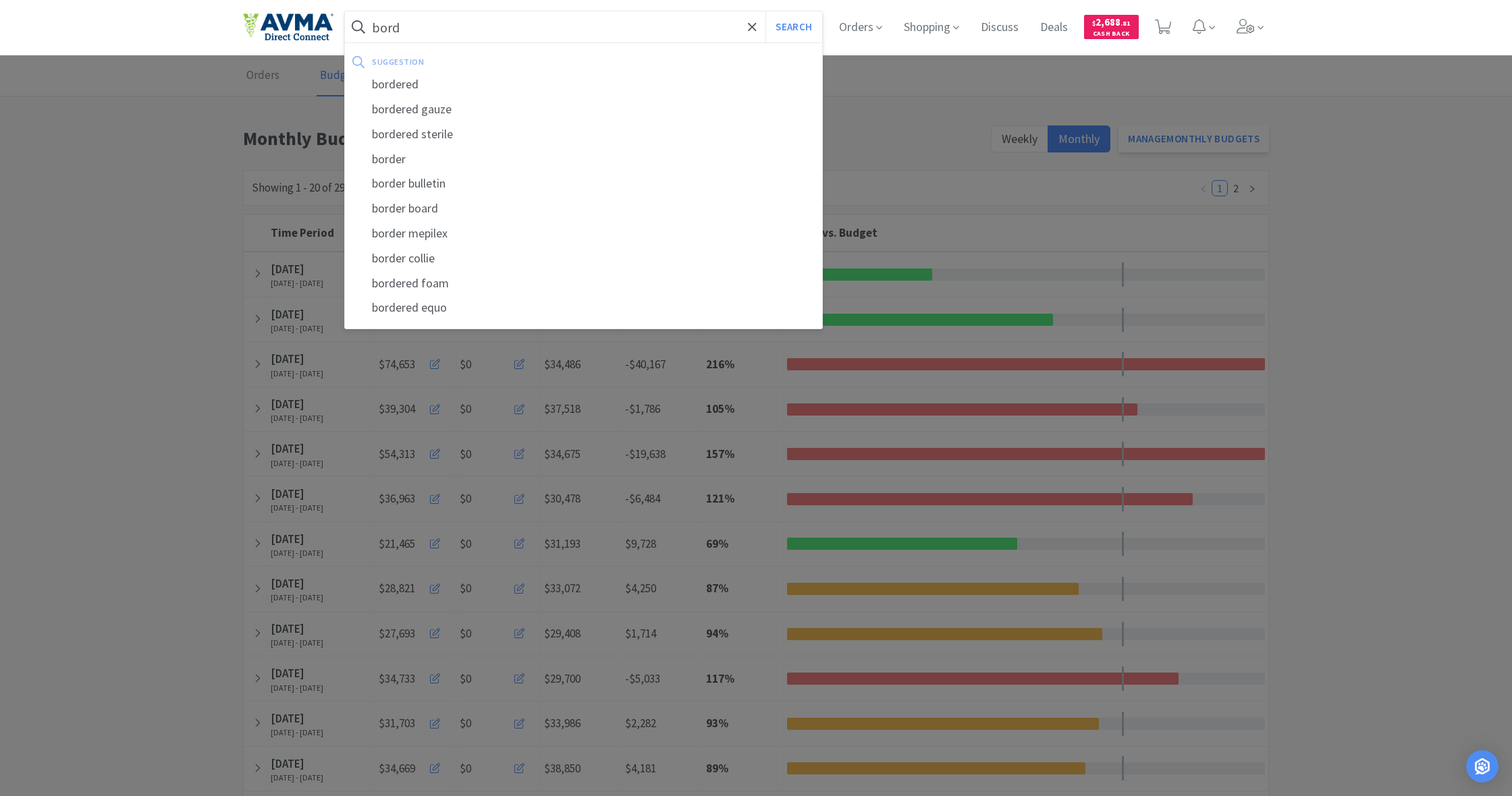
type input "bord"
click at [792, 27] on button "Search" at bounding box center [793, 27] width 56 height 31
